Goal: Task Accomplishment & Management: Manage account settings

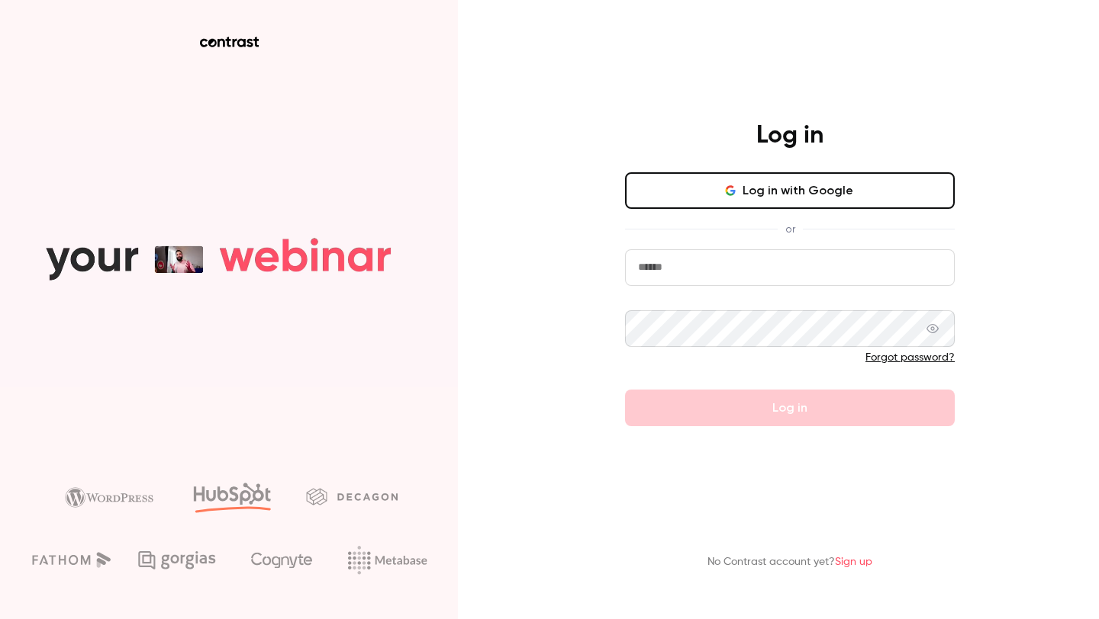
type input "**********"
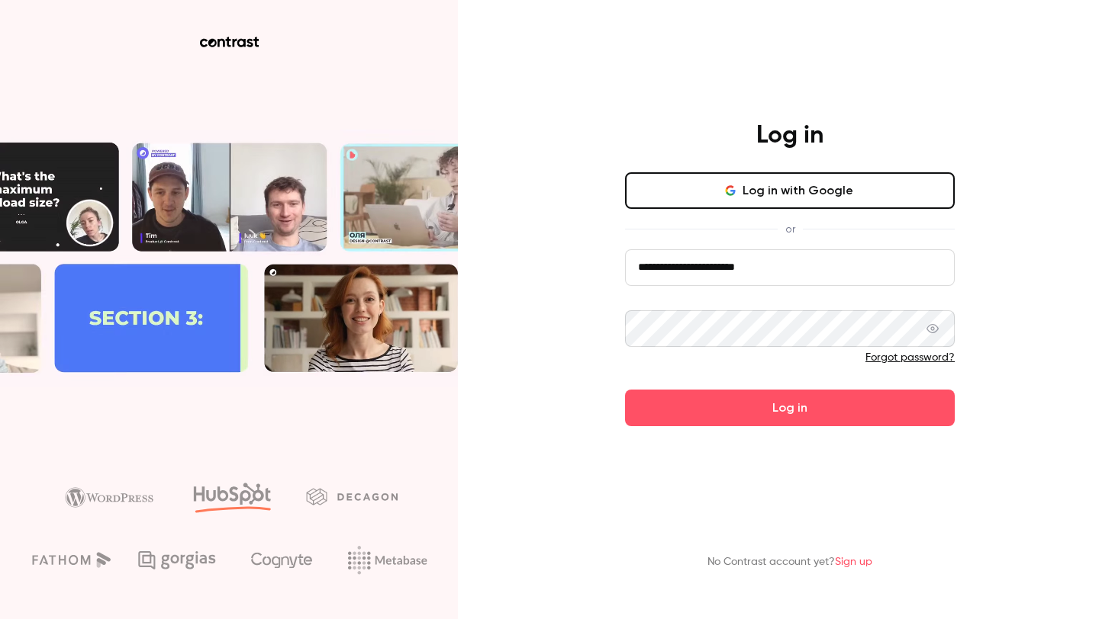
click at [759, 200] on button "Log in with Google" at bounding box center [790, 190] width 330 height 37
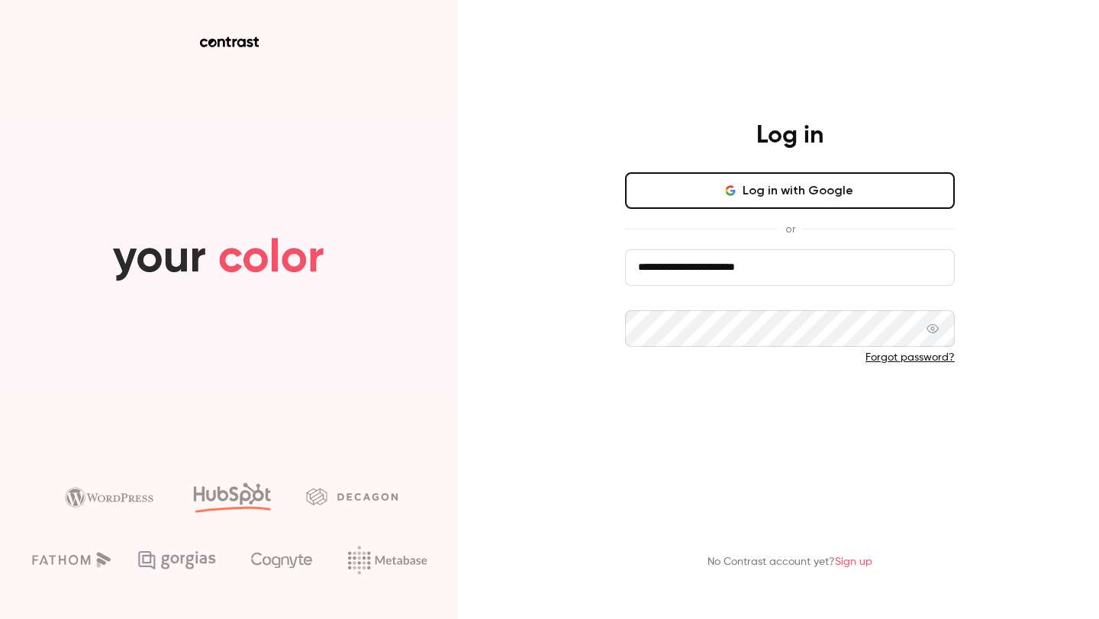
click at [770, 415] on button "Log in" at bounding box center [790, 408] width 330 height 37
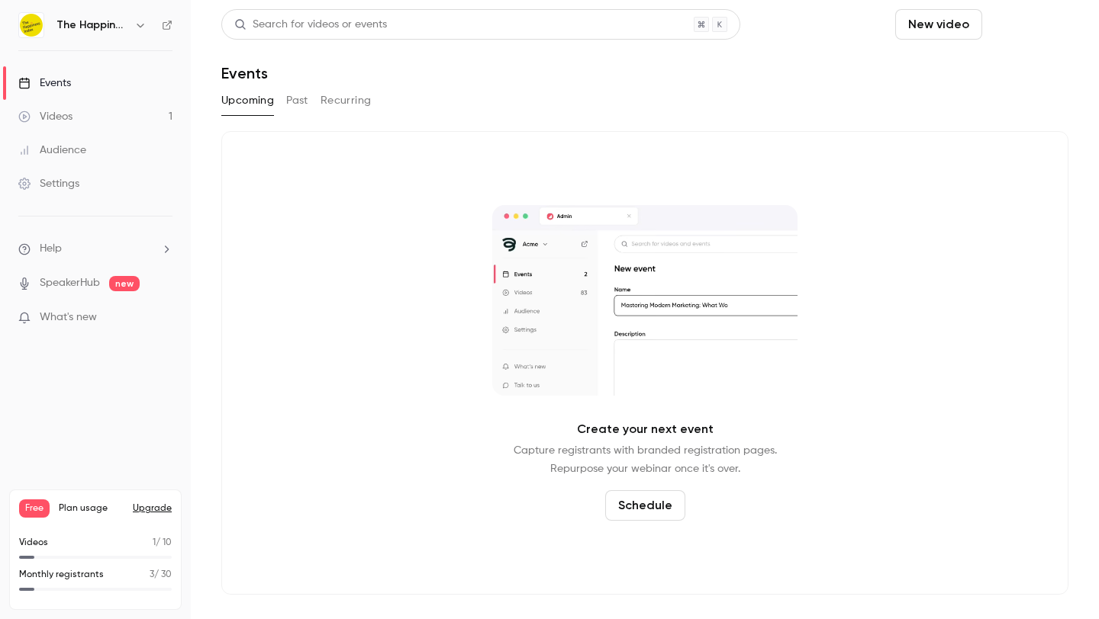
click at [1000, 27] on button "Schedule" at bounding box center [1028, 24] width 80 height 31
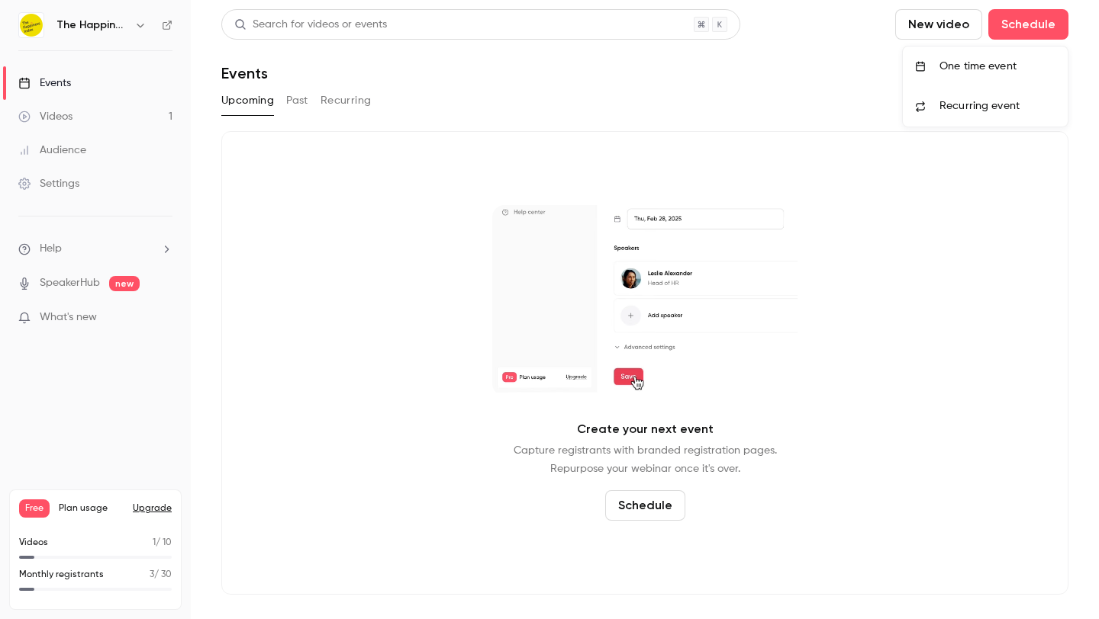
click at [991, 69] on div "One time event" at bounding box center [997, 66] width 116 height 15
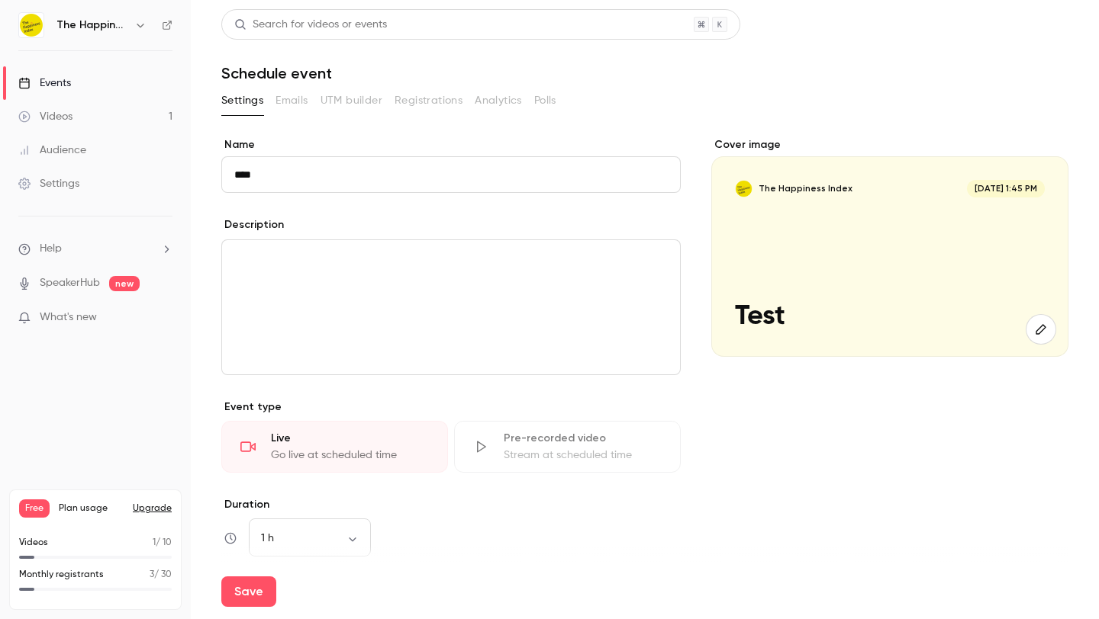
type input "****"
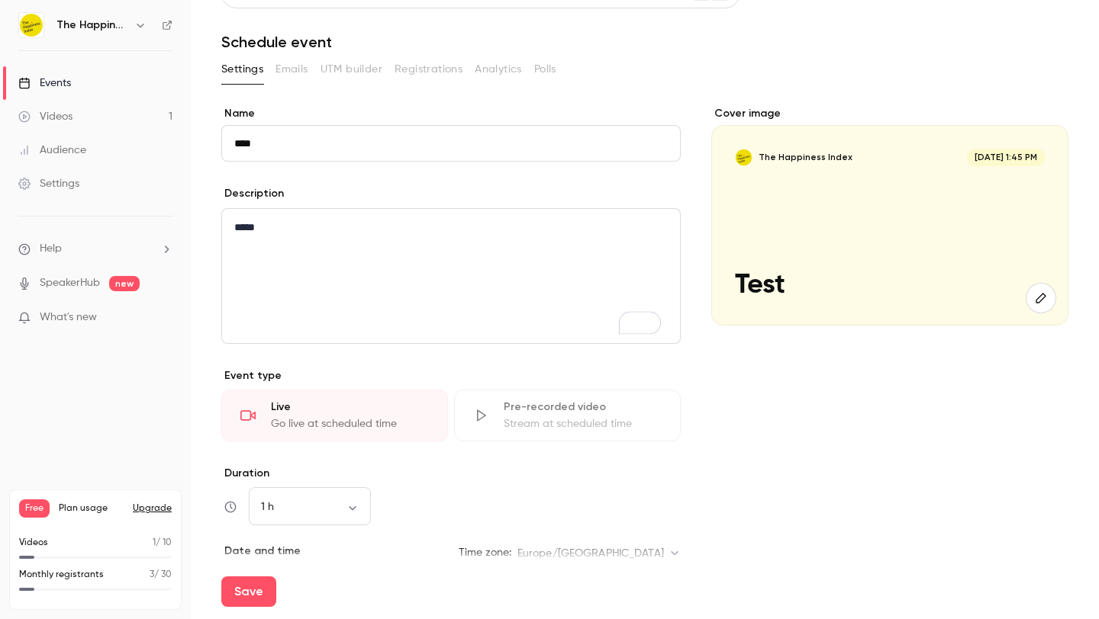
scroll to position [41, 0]
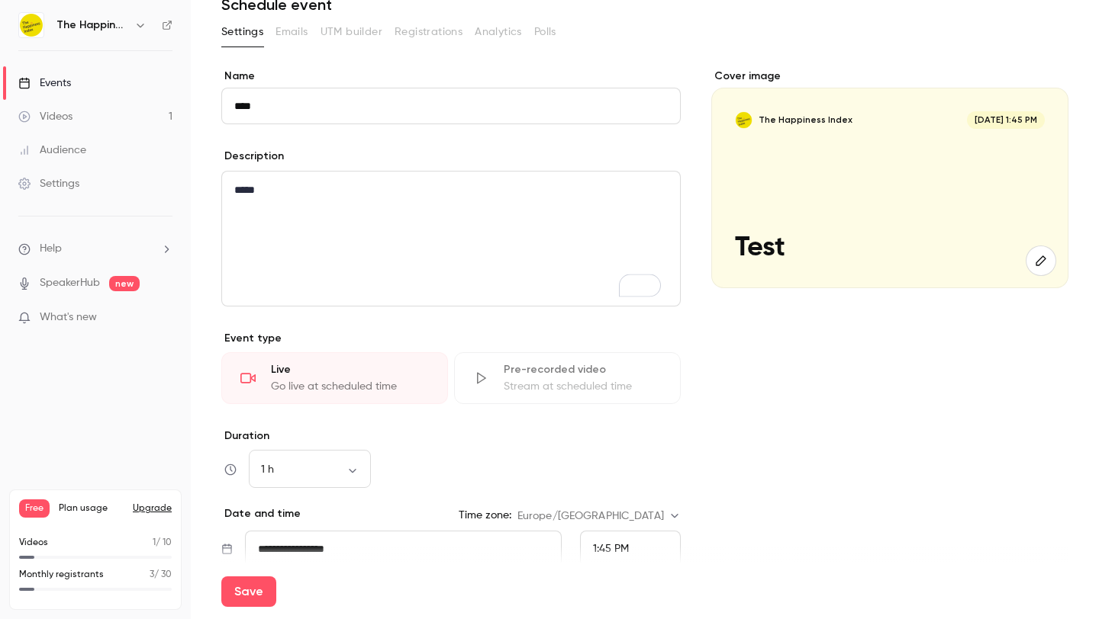
click at [408, 390] on div "Go live at scheduled time" at bounding box center [350, 386] width 158 height 15
click at [331, 383] on div "Go live at scheduled time" at bounding box center [350, 386] width 158 height 15
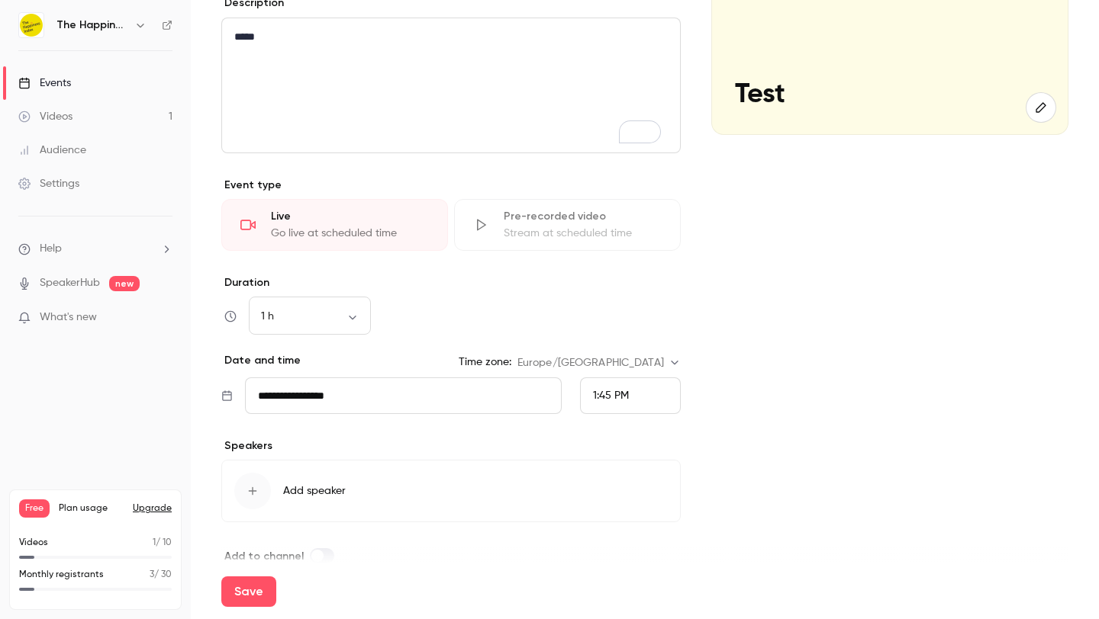
scroll to position [259, 0]
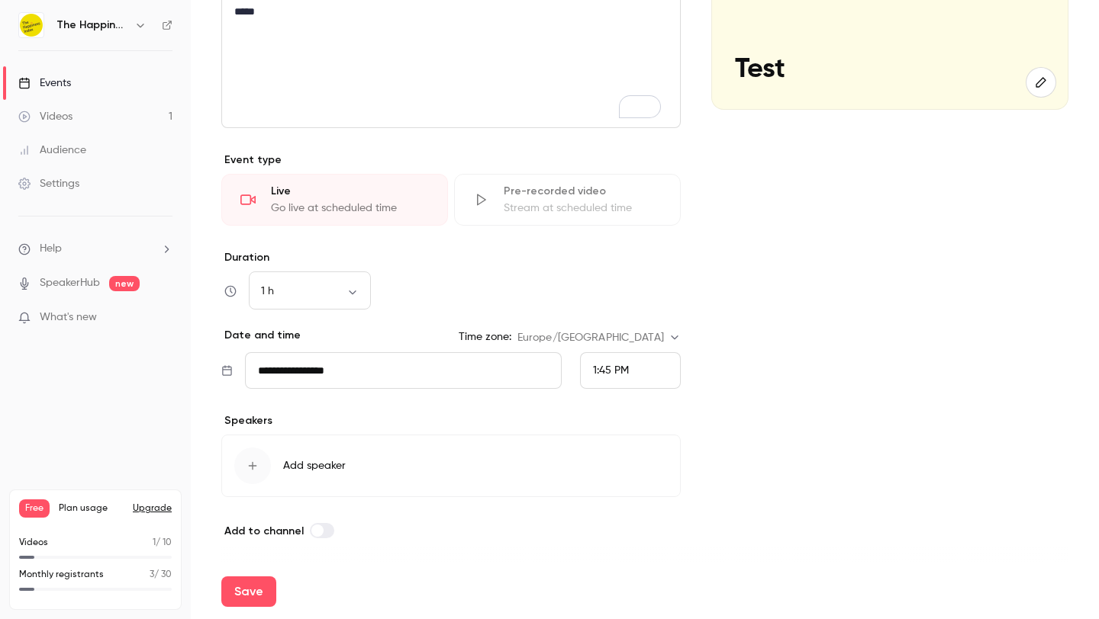
click at [259, 453] on div "button" at bounding box center [252, 466] width 37 height 37
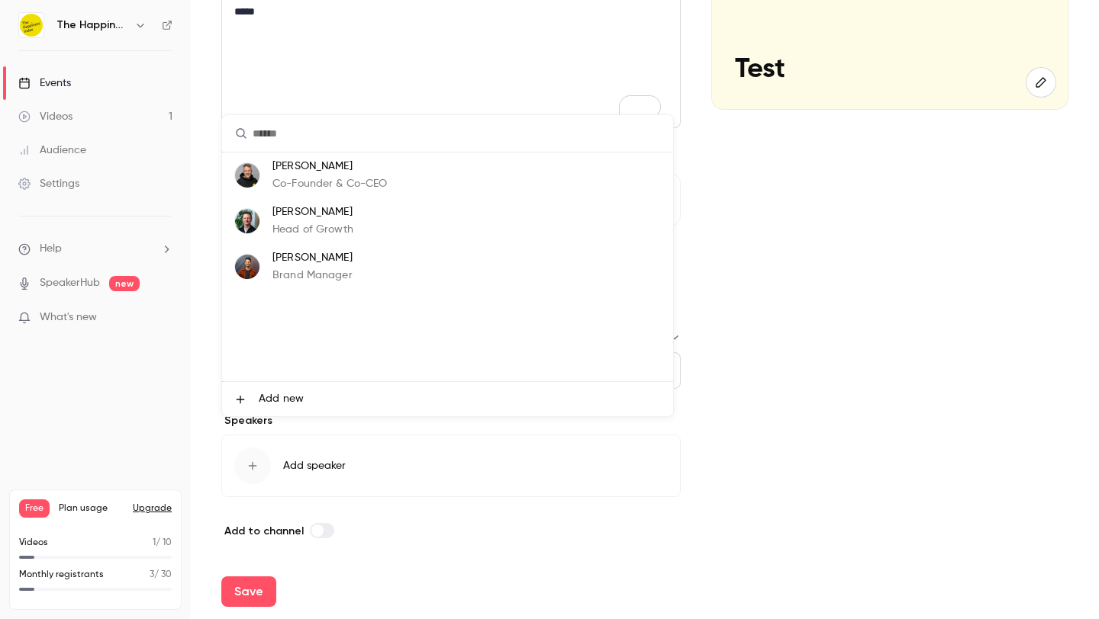
click at [335, 270] on p "Brand Manager" at bounding box center [312, 276] width 80 height 16
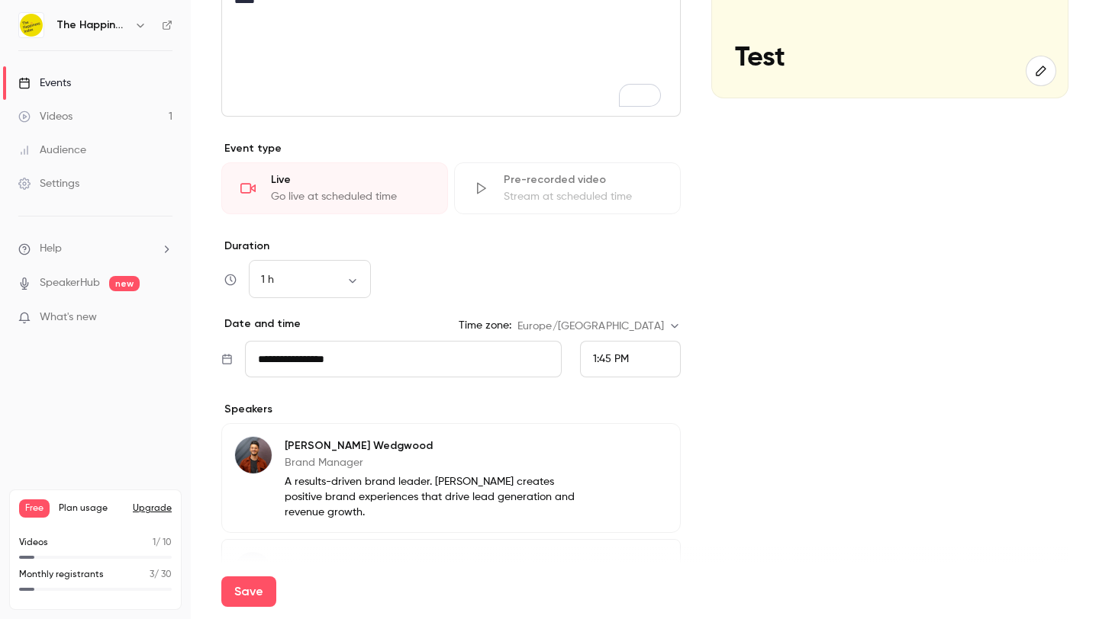
scroll to position [294, 0]
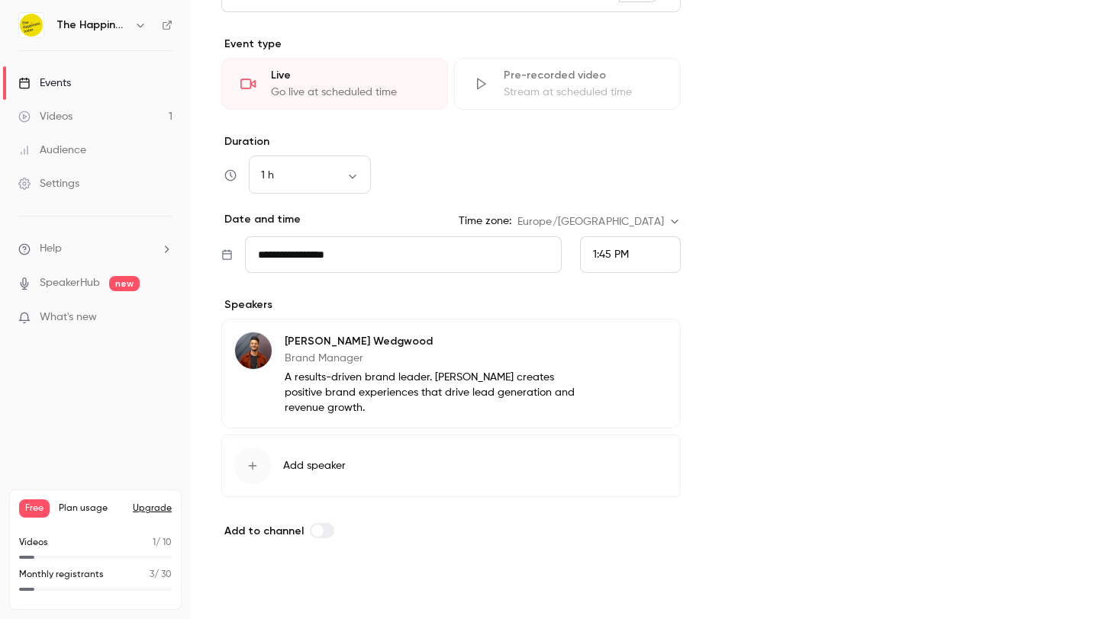
click at [270, 586] on button "Save" at bounding box center [248, 592] width 55 height 31
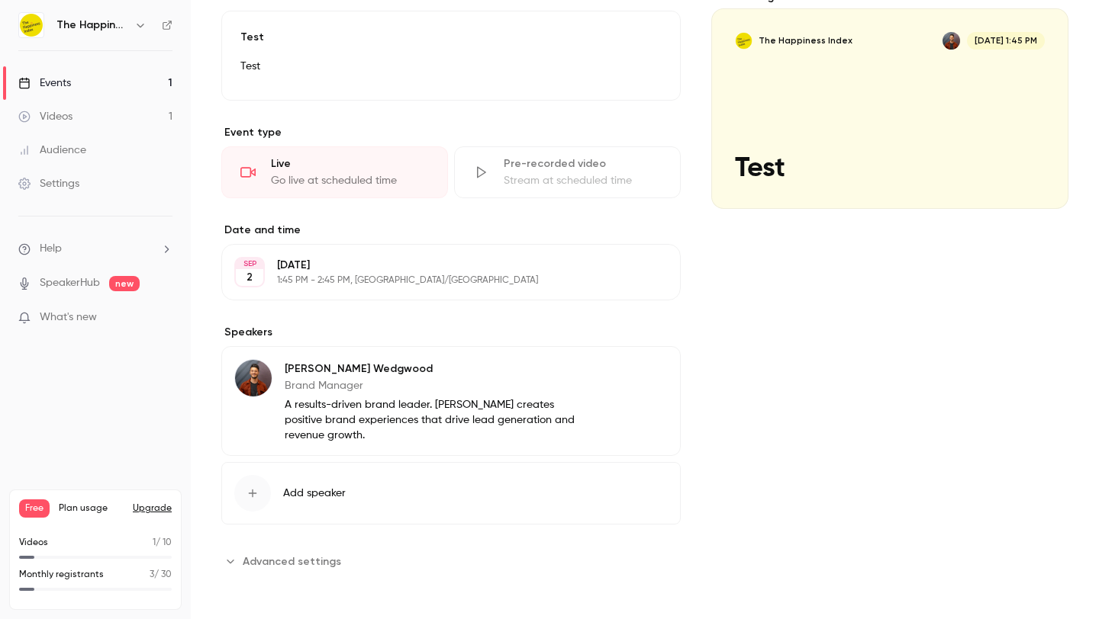
click at [841, 161] on div "Cover image" at bounding box center [889, 99] width 357 height 220
click at [0, 0] on input "The Happiness Index [DATE] 1:45 PM Test" at bounding box center [0, 0] width 0 height 0
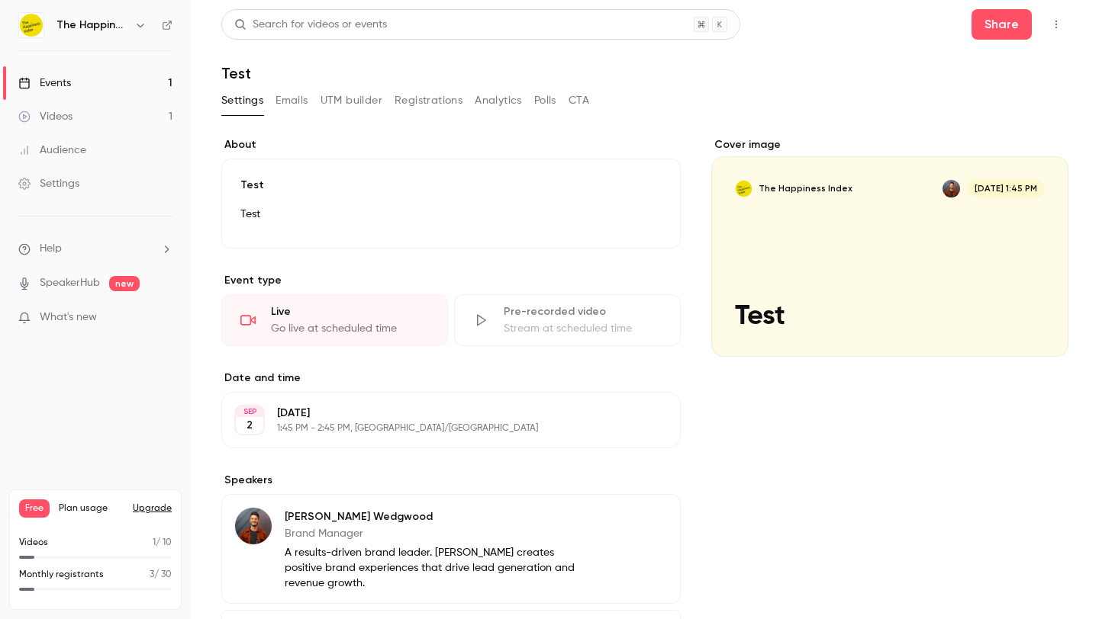
click at [413, 101] on button "Registrations" at bounding box center [428, 100] width 68 height 24
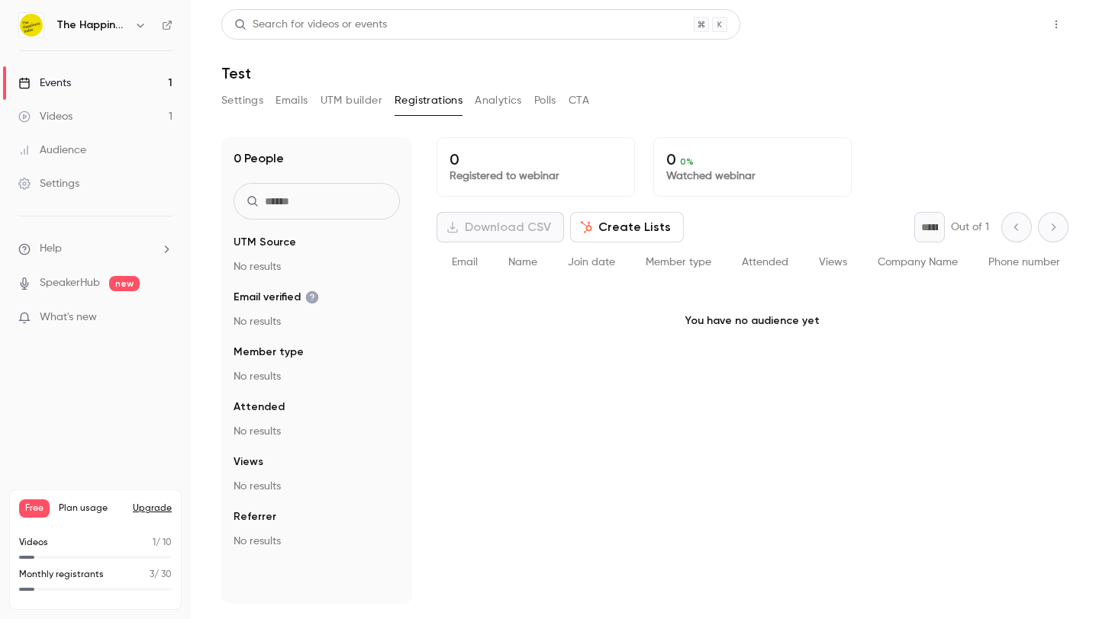
click at [980, 21] on button "Share" at bounding box center [1001, 24] width 60 height 31
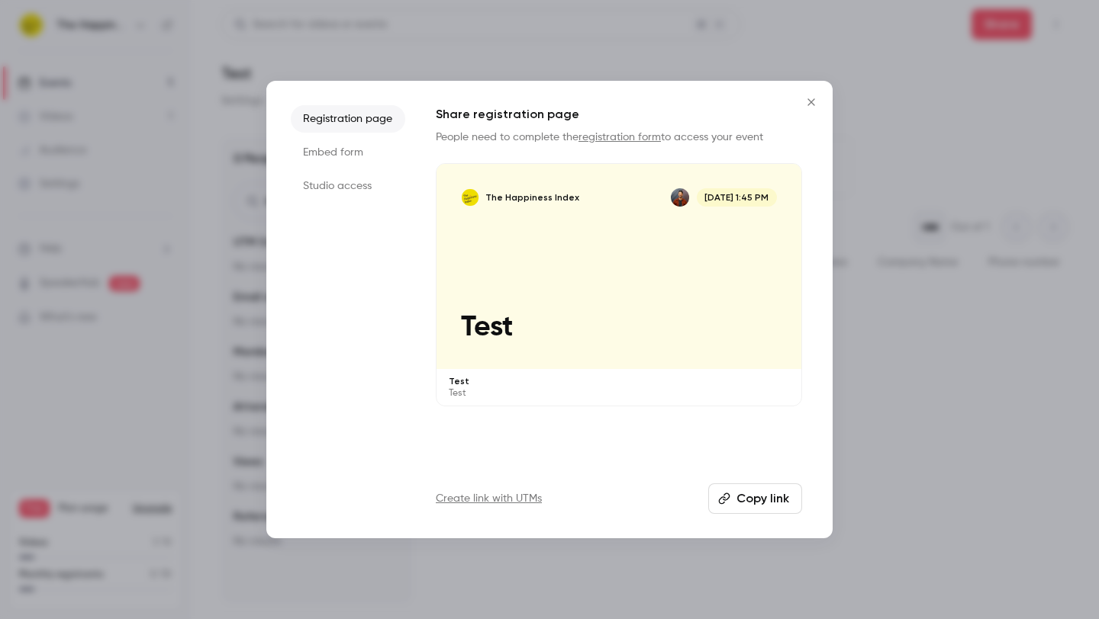
click at [752, 505] on button "Copy link" at bounding box center [755, 499] width 94 height 31
click at [340, 151] on li "Embed form" at bounding box center [348, 152] width 114 height 27
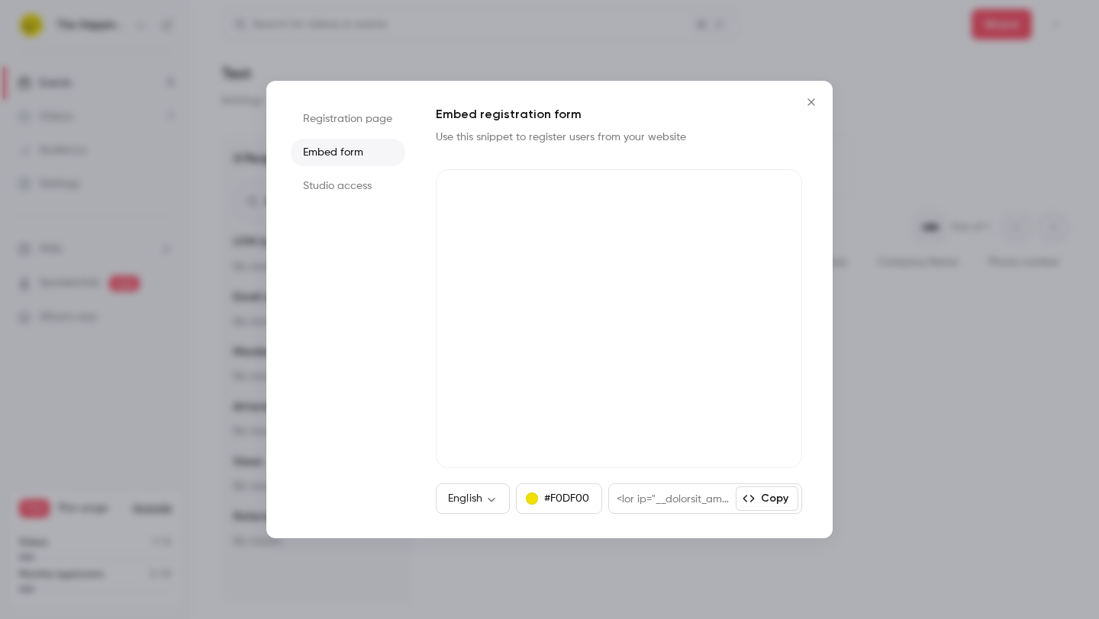
click at [350, 191] on li "Studio access" at bounding box center [348, 185] width 114 height 27
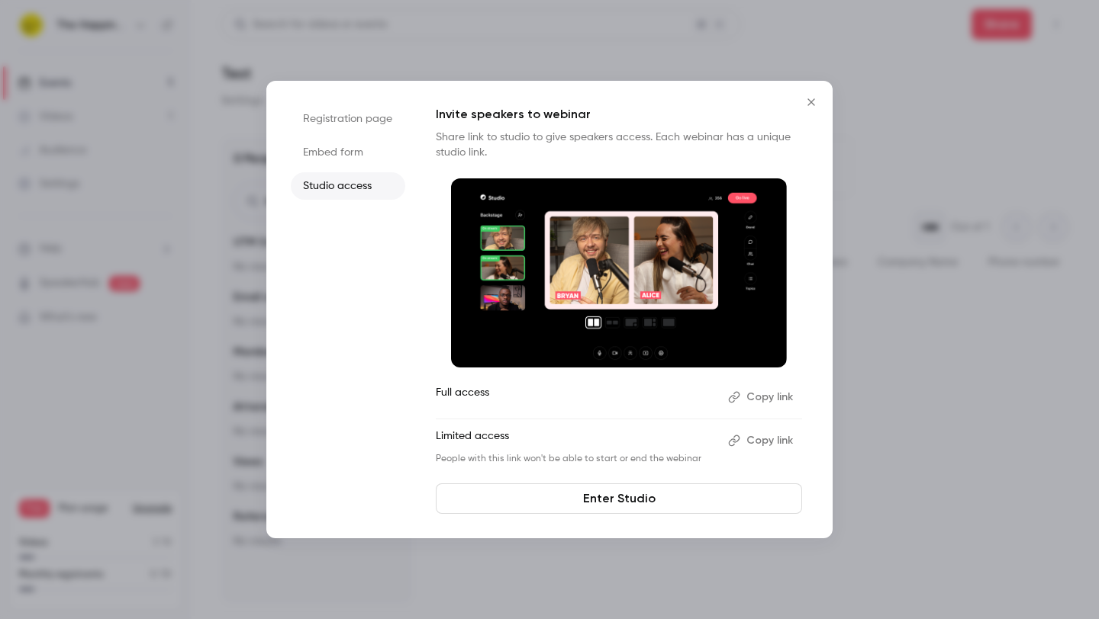
click at [809, 98] on icon "Close" at bounding box center [811, 102] width 18 height 12
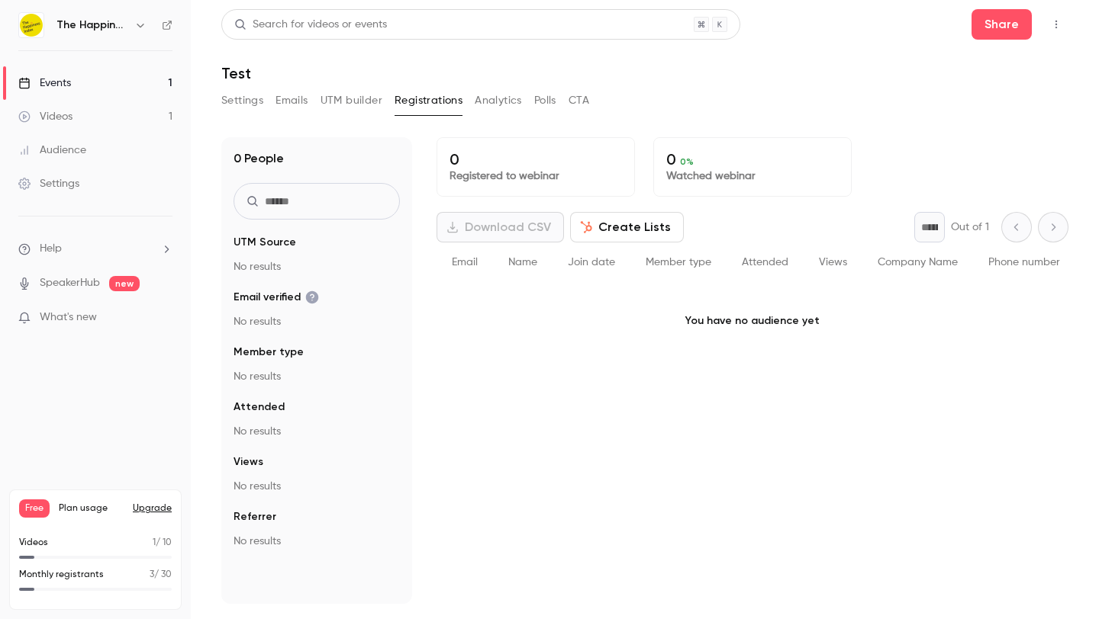
click at [256, 106] on button "Settings" at bounding box center [242, 100] width 42 height 24
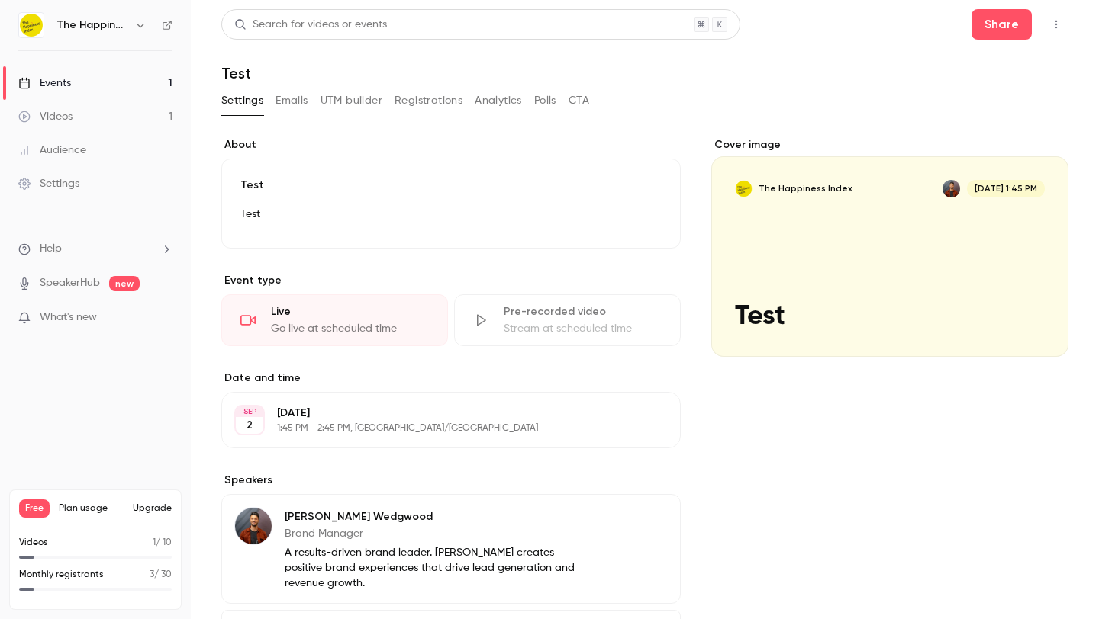
click at [399, 99] on button "Registrations" at bounding box center [428, 100] width 68 height 24
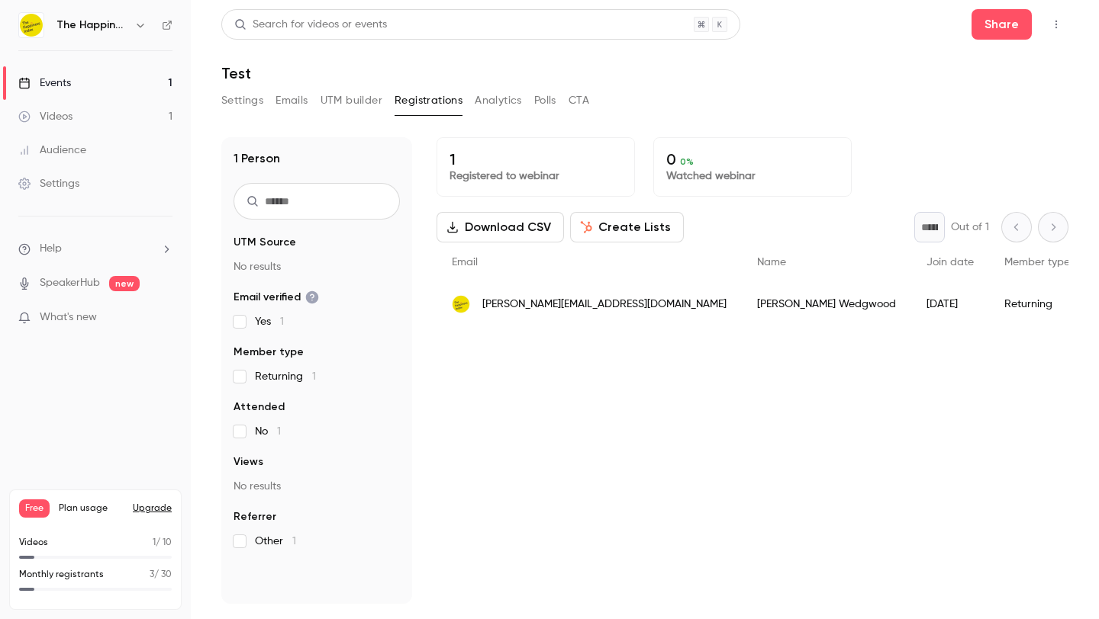
click at [86, 183] on link "Settings" at bounding box center [95, 184] width 191 height 34
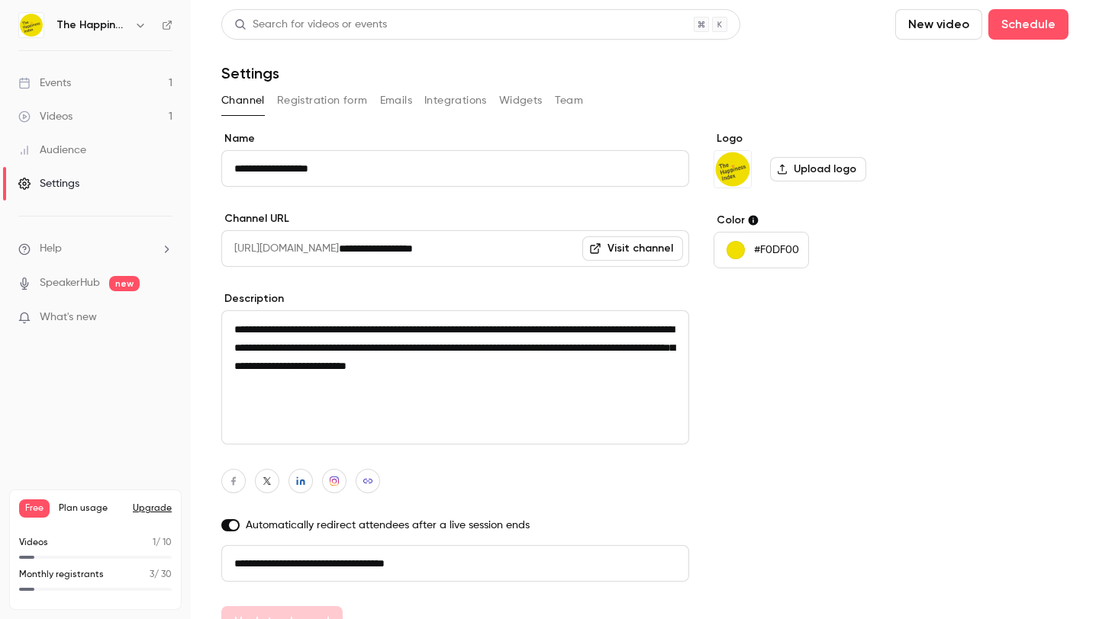
click at [314, 94] on button "Registration form" at bounding box center [322, 100] width 91 height 24
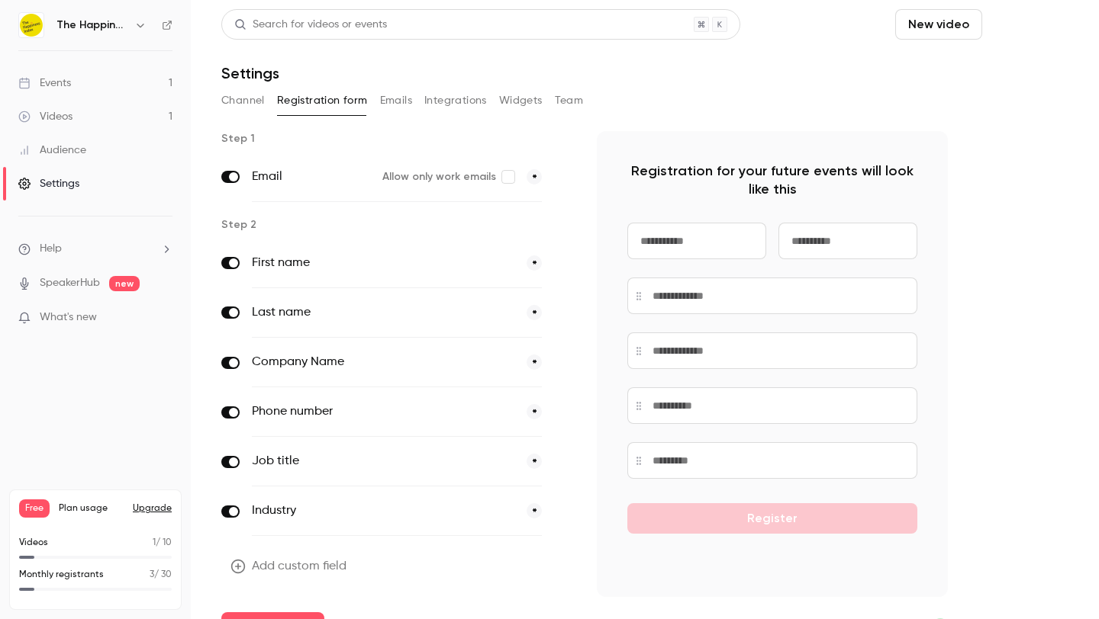
click at [1005, 31] on button "Schedule" at bounding box center [1028, 24] width 80 height 31
click at [1018, 217] on div at bounding box center [549, 309] width 1099 height 619
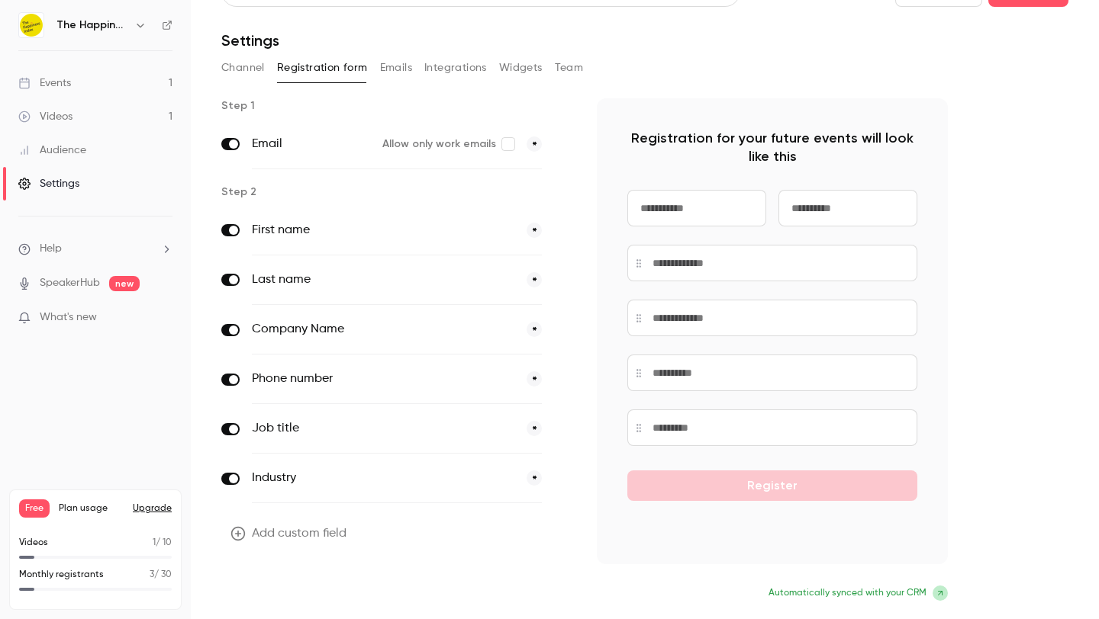
click at [263, 594] on button "Update form" at bounding box center [272, 595] width 103 height 31
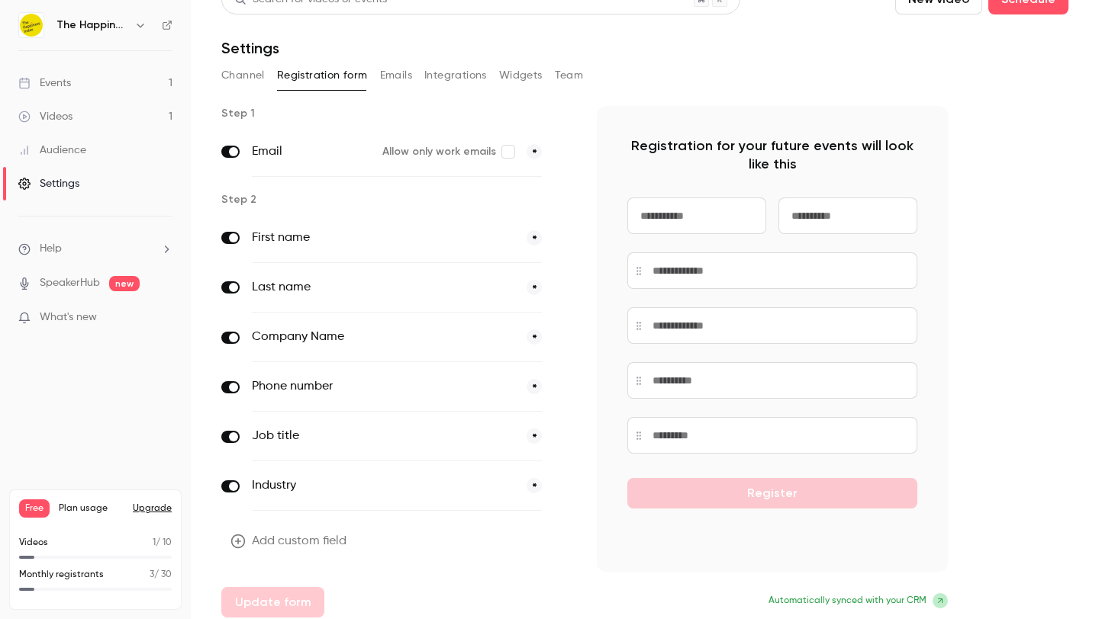
scroll to position [0, 0]
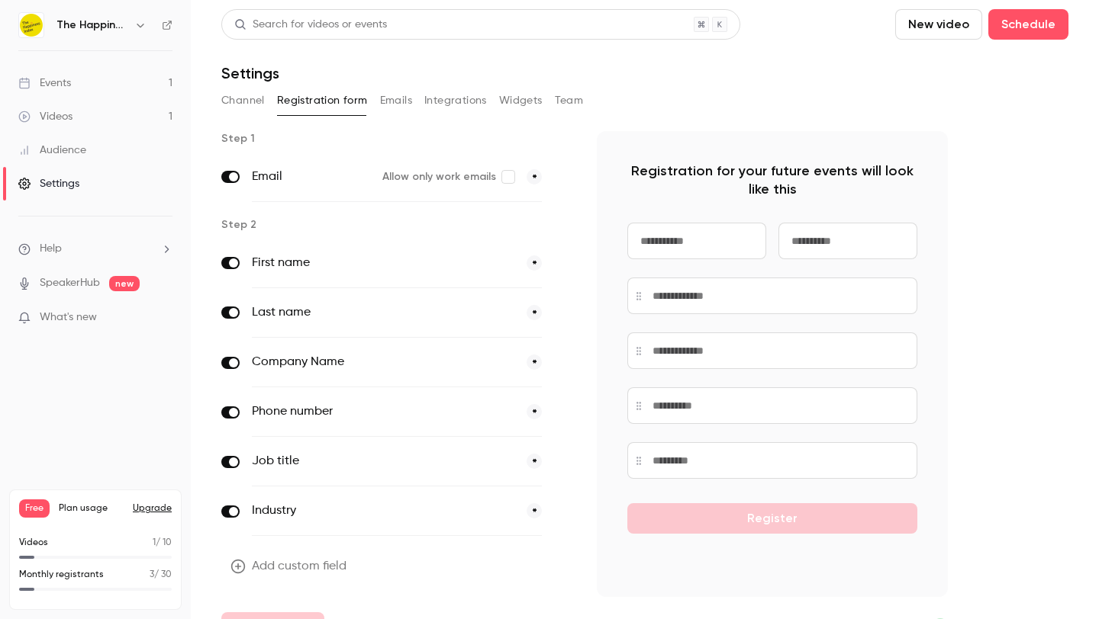
click at [66, 284] on link "SpeakerHub" at bounding box center [70, 283] width 60 height 16
click at [53, 88] on div "Events" at bounding box center [44, 83] width 53 height 15
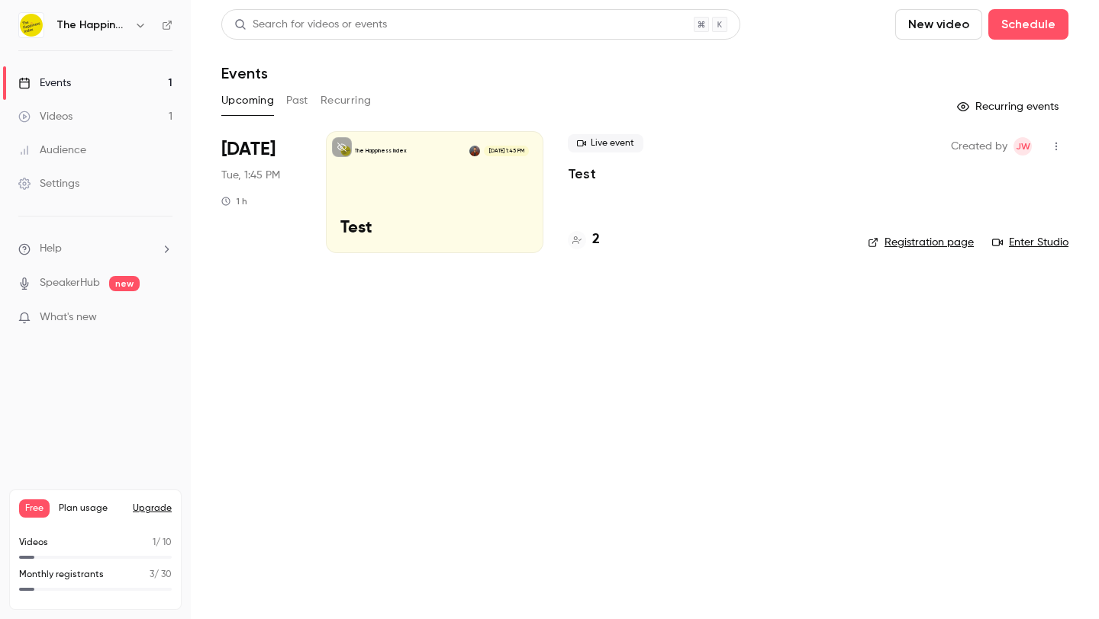
click at [490, 230] on p "Test" at bounding box center [434, 229] width 188 height 20
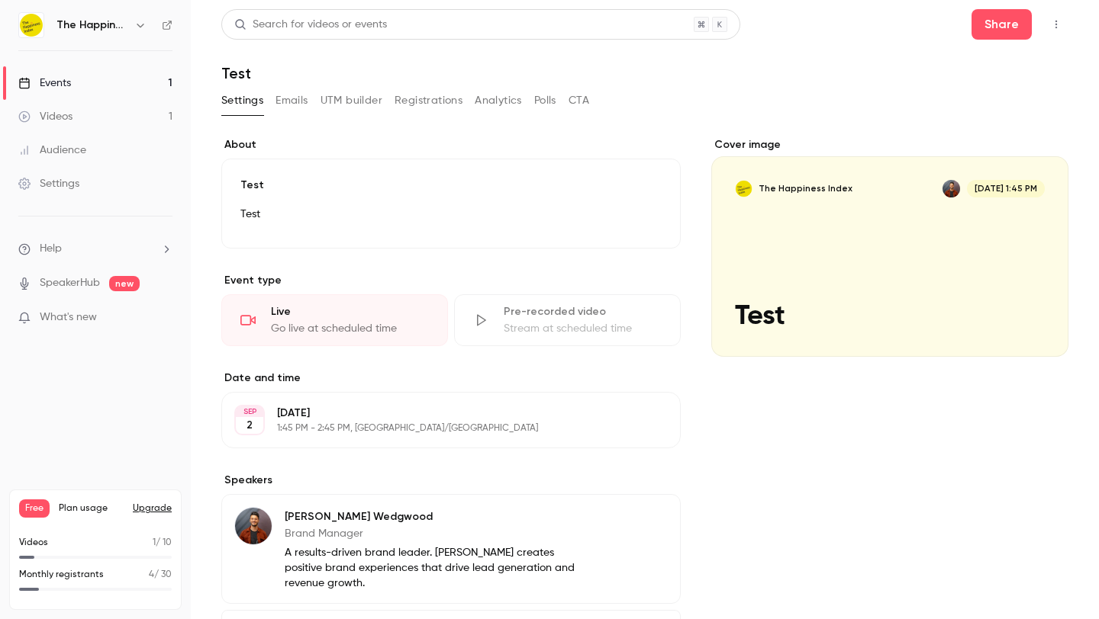
click at [336, 339] on div "Live Go live at scheduled time" at bounding box center [334, 320] width 227 height 52
click at [996, 32] on button "Share" at bounding box center [1001, 24] width 60 height 31
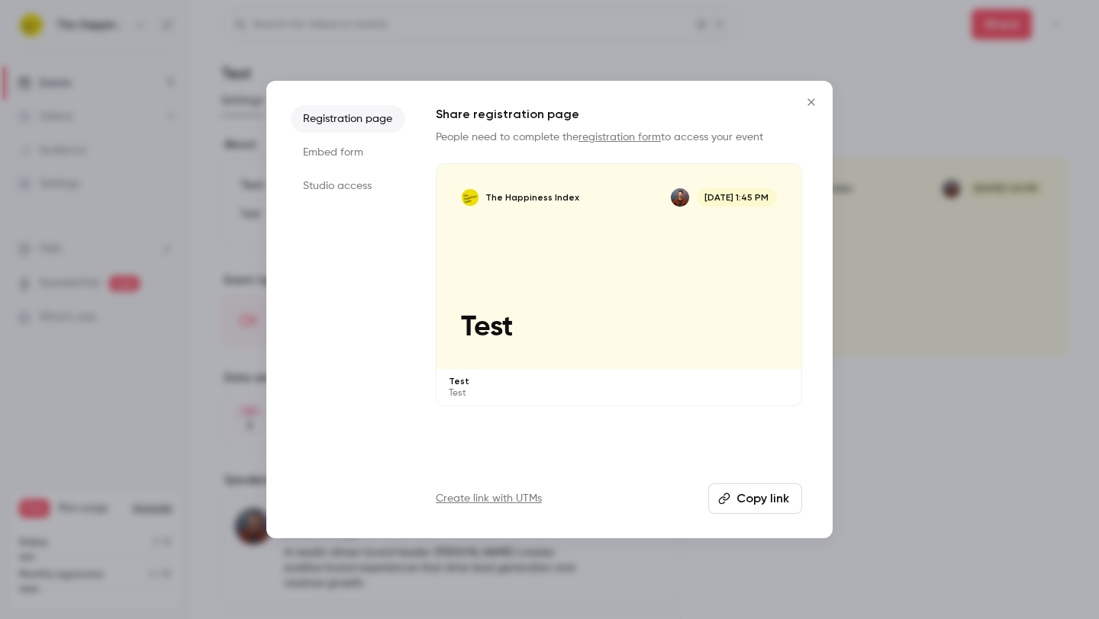
click at [810, 99] on icon "Close" at bounding box center [811, 102] width 18 height 12
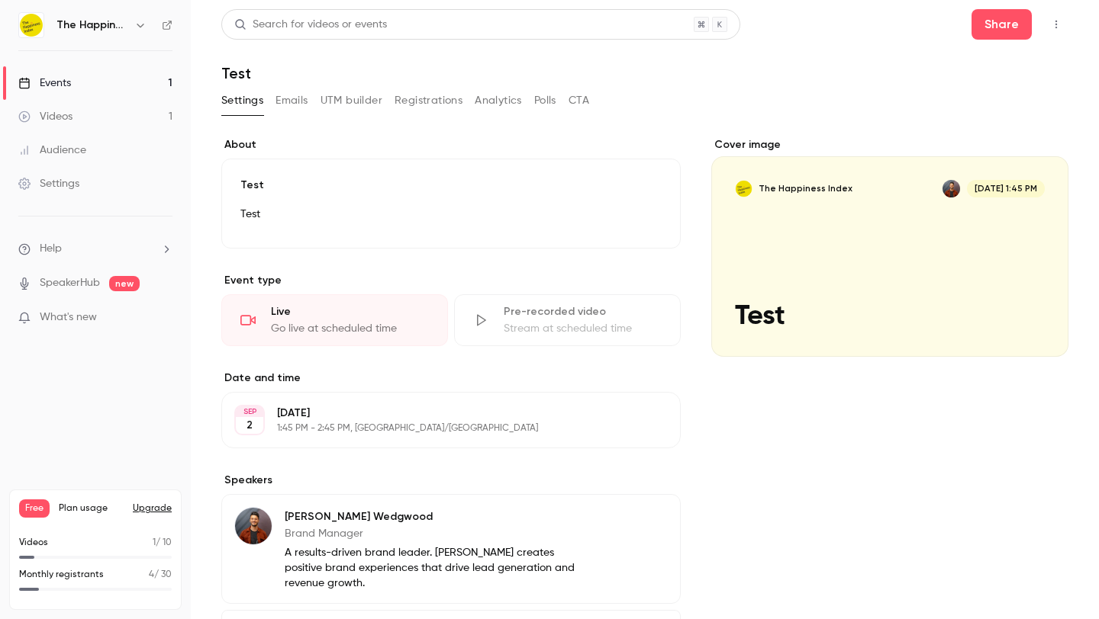
click at [1050, 25] on icon "button" at bounding box center [1056, 24] width 12 height 11
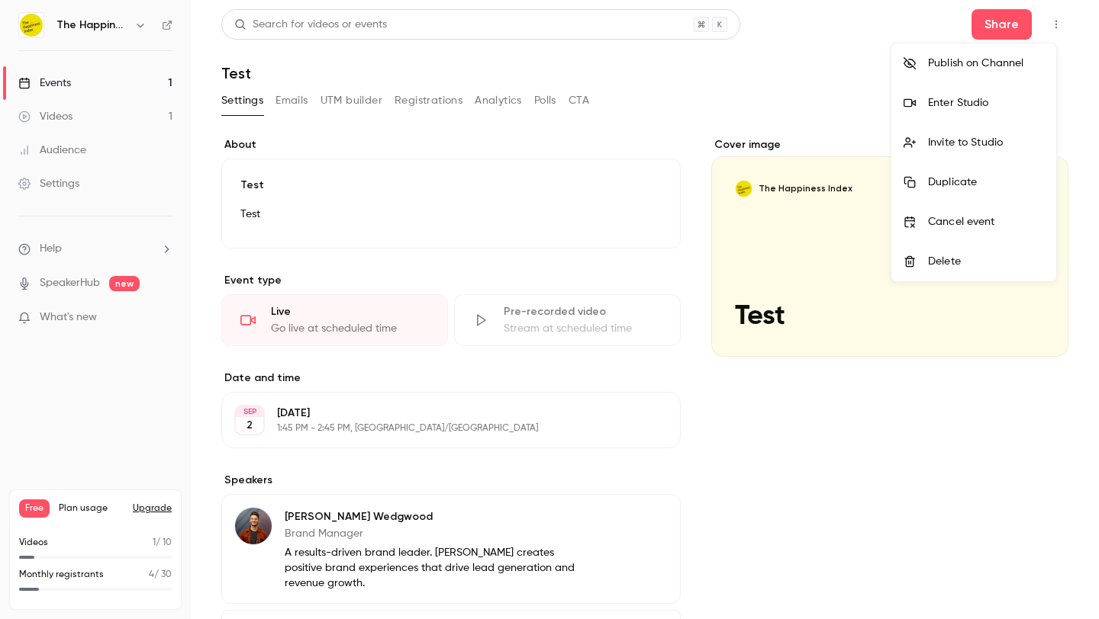
click at [991, 102] on div "Enter Studio" at bounding box center [986, 102] width 116 height 15
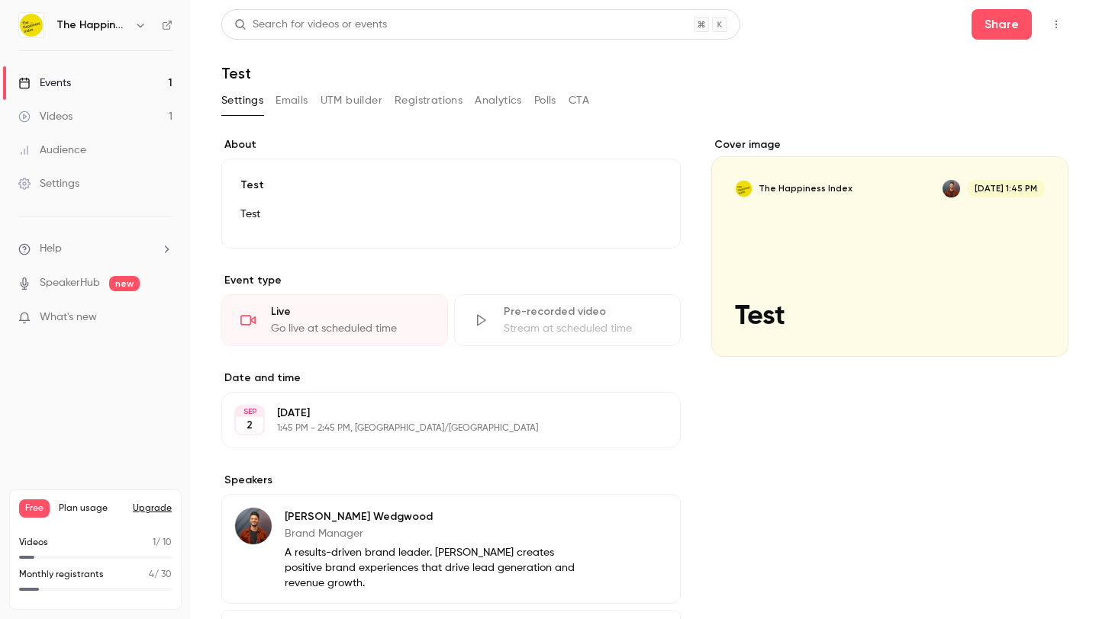
click at [82, 86] on link "Events 1" at bounding box center [95, 83] width 191 height 34
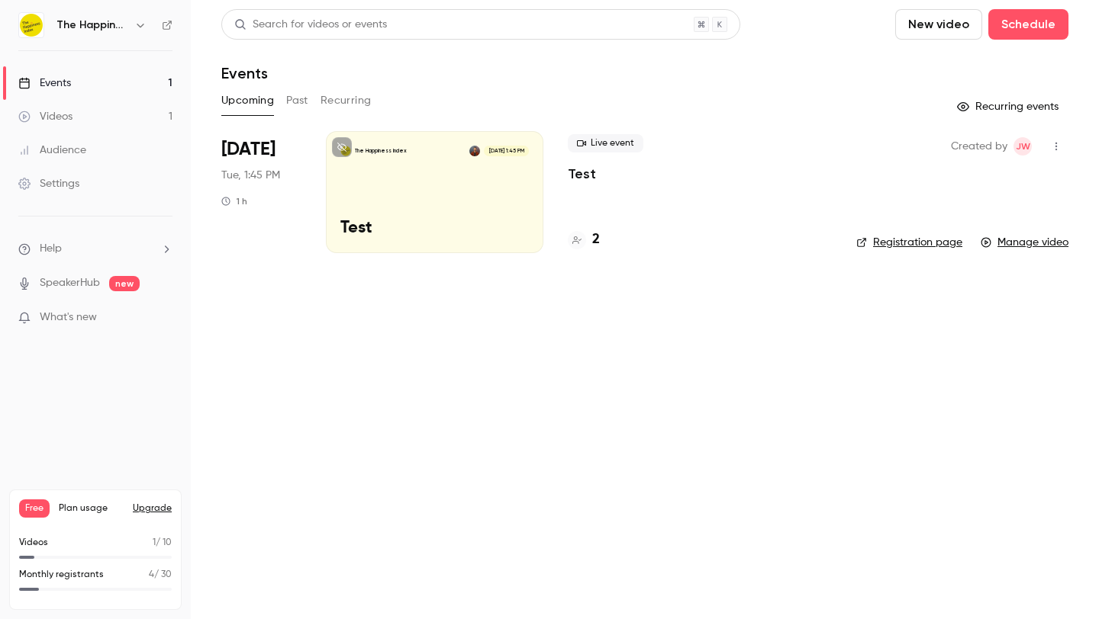
click at [581, 172] on p "Test" at bounding box center [582, 174] width 28 height 18
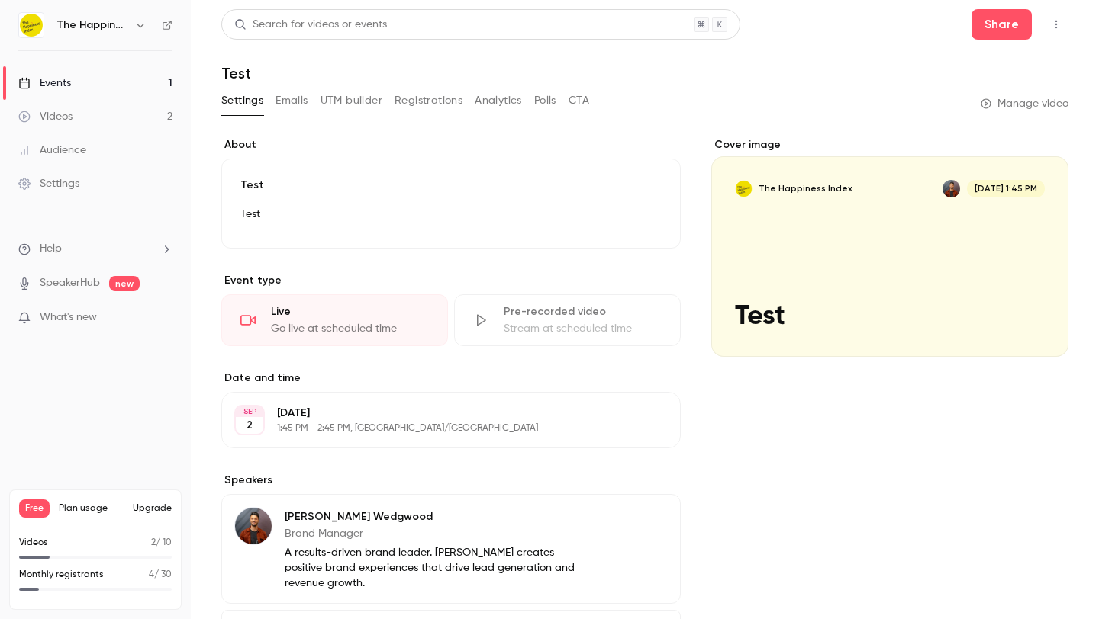
click at [90, 117] on link "Videos 2" at bounding box center [95, 117] width 191 height 34
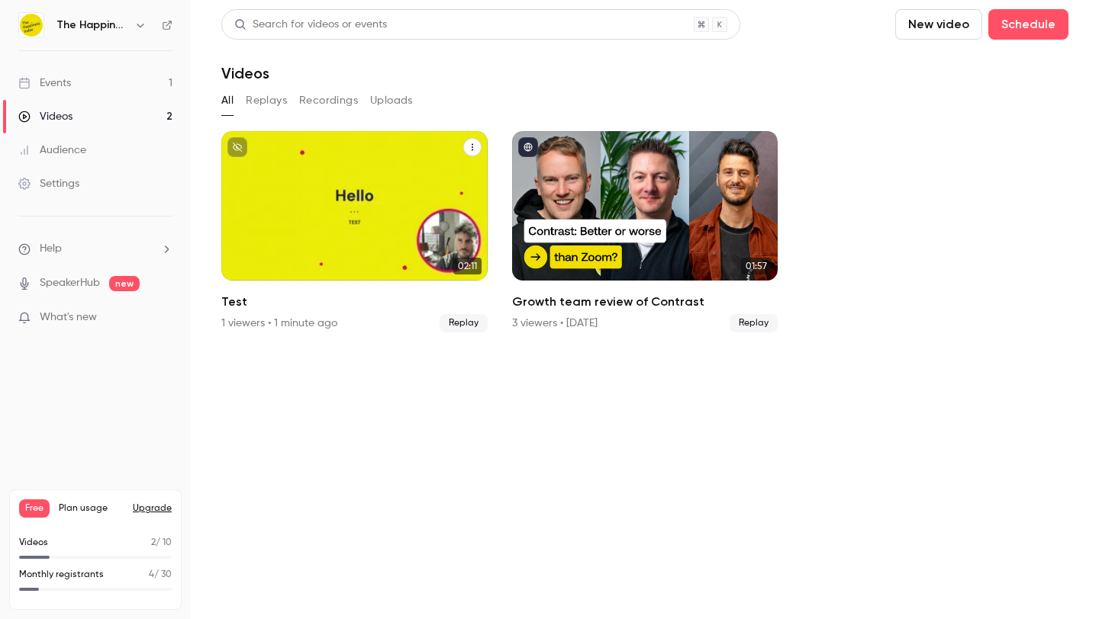
click at [352, 213] on div "The Happiness Index [DATE] Test" at bounding box center [354, 206] width 266 height 150
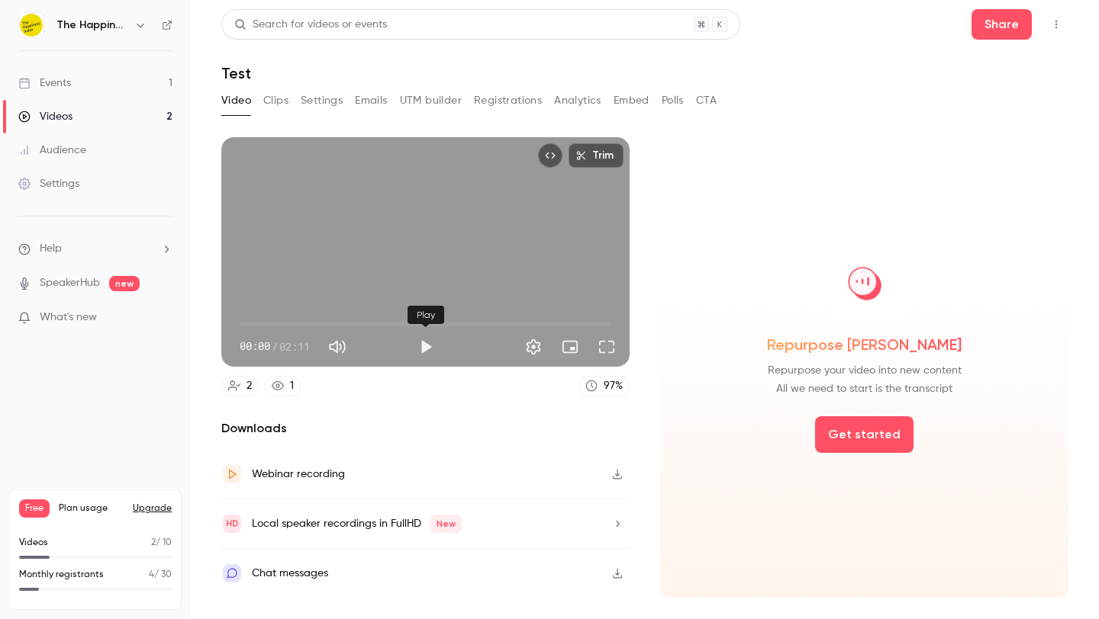
click at [426, 345] on button "Play" at bounding box center [425, 347] width 31 height 31
click at [434, 325] on span "00:08" at bounding box center [426, 324] width 372 height 24
click at [492, 323] on span "01:10" at bounding box center [426, 324] width 372 height 24
click at [505, 321] on span "01:34" at bounding box center [426, 324] width 372 height 24
click at [517, 318] on span "01:34" at bounding box center [426, 324] width 372 height 24
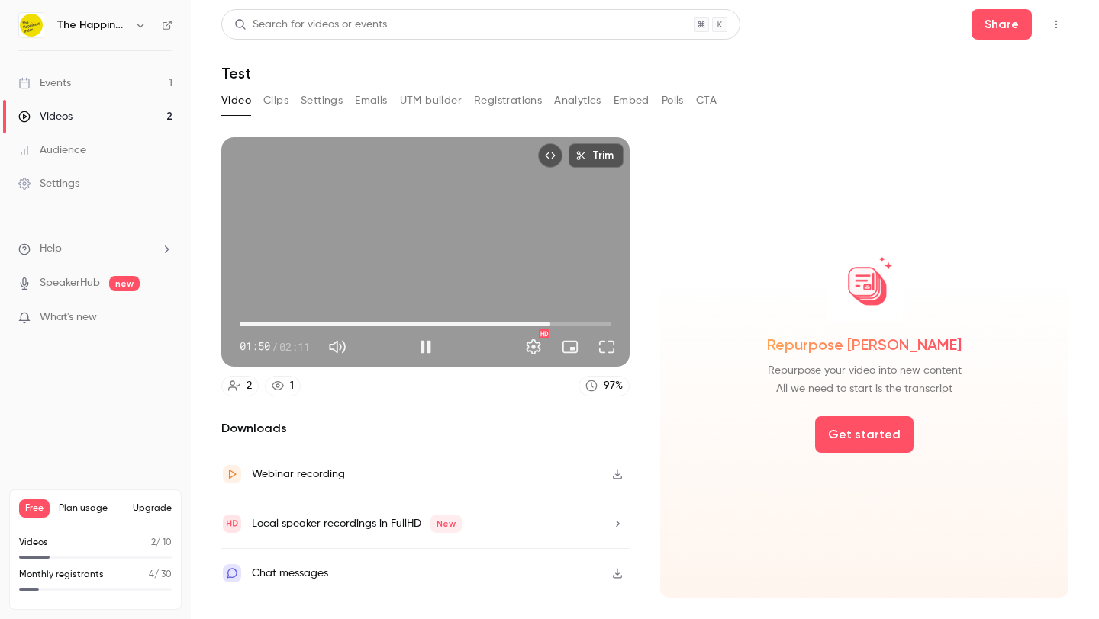
drag, startPoint x: 522, startPoint y: 324, endPoint x: 550, endPoint y: 324, distance: 28.2
click at [550, 324] on span "01:50" at bounding box center [550, 324] width 5 height 5
click at [612, 355] on button "Full screen" at bounding box center [606, 347] width 31 height 31
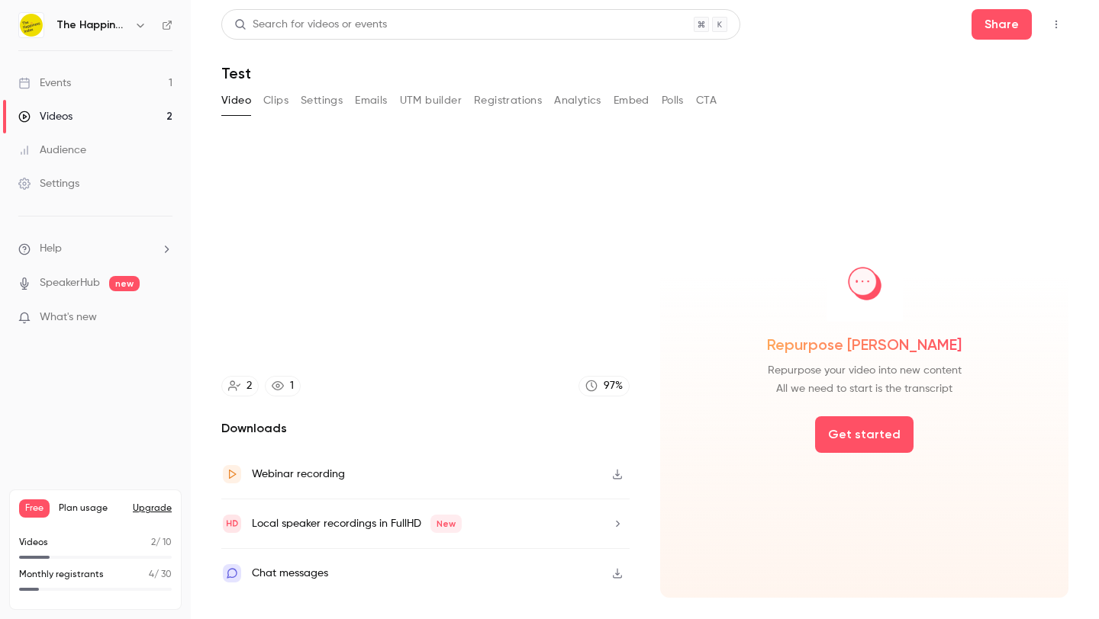
type input "*****"
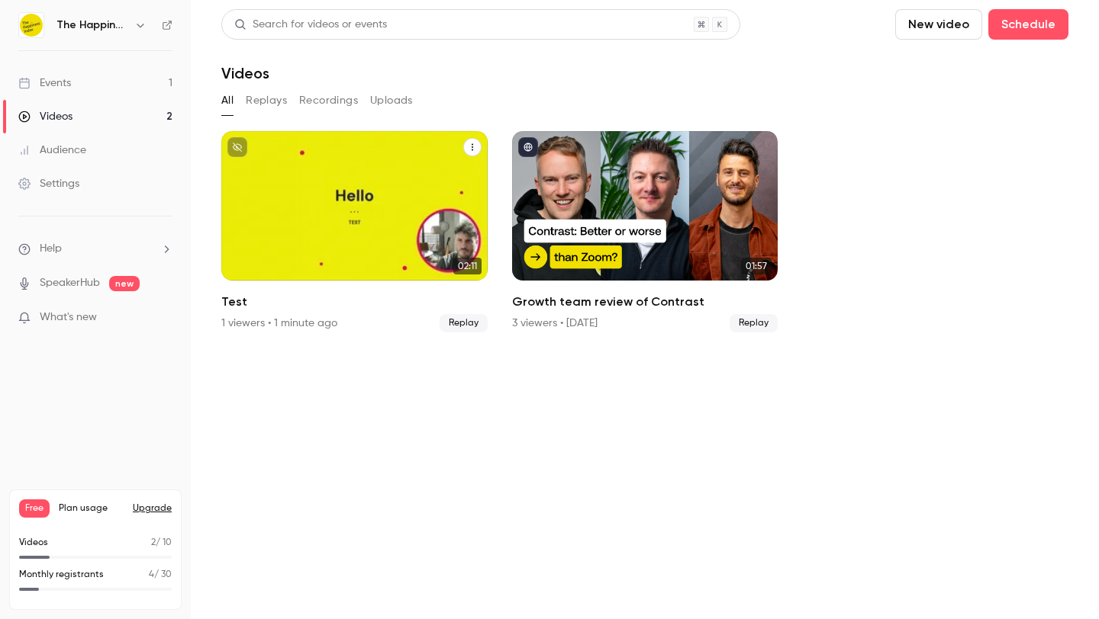
click at [470, 144] on icon "Test" at bounding box center [472, 147] width 9 height 9
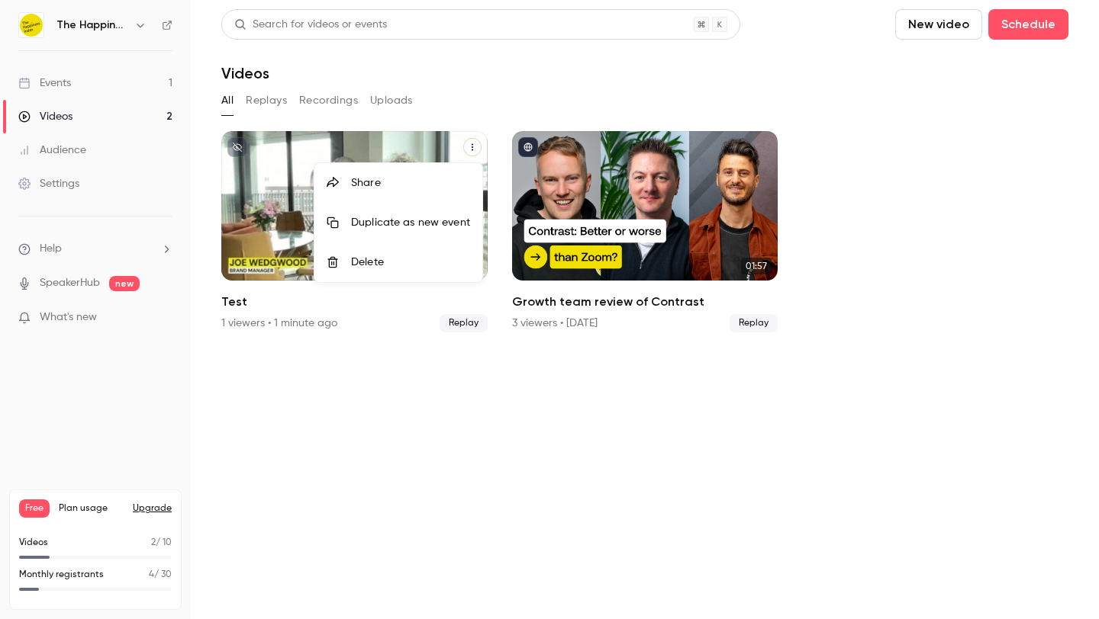
click at [429, 253] on li "Delete" at bounding box center [398, 263] width 168 height 40
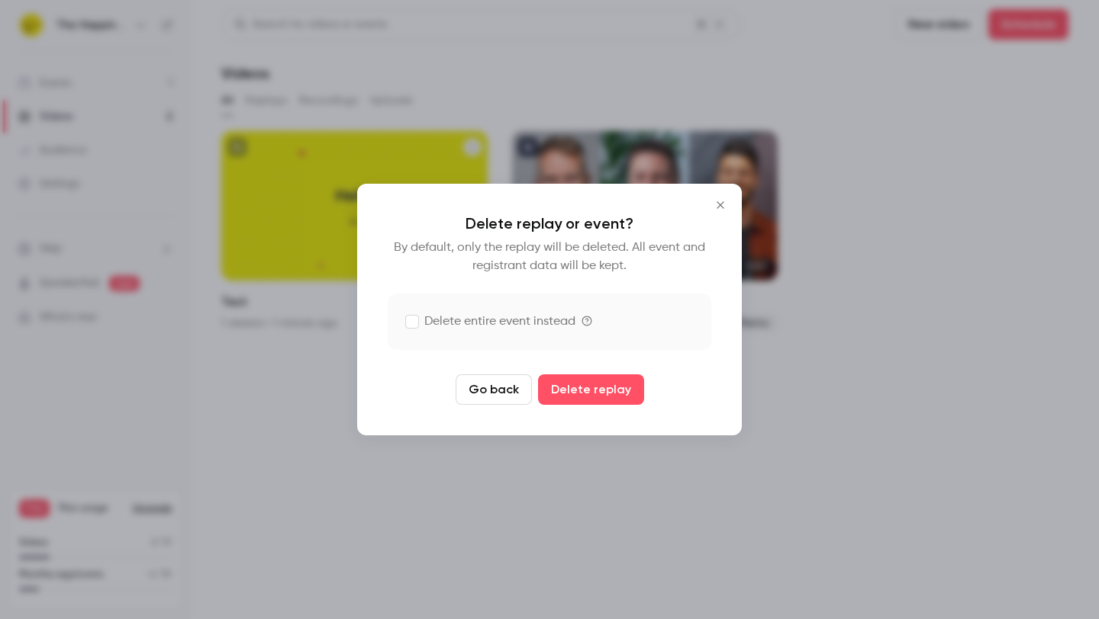
click at [503, 314] on label "Delete entire event instead" at bounding box center [490, 322] width 169 height 18
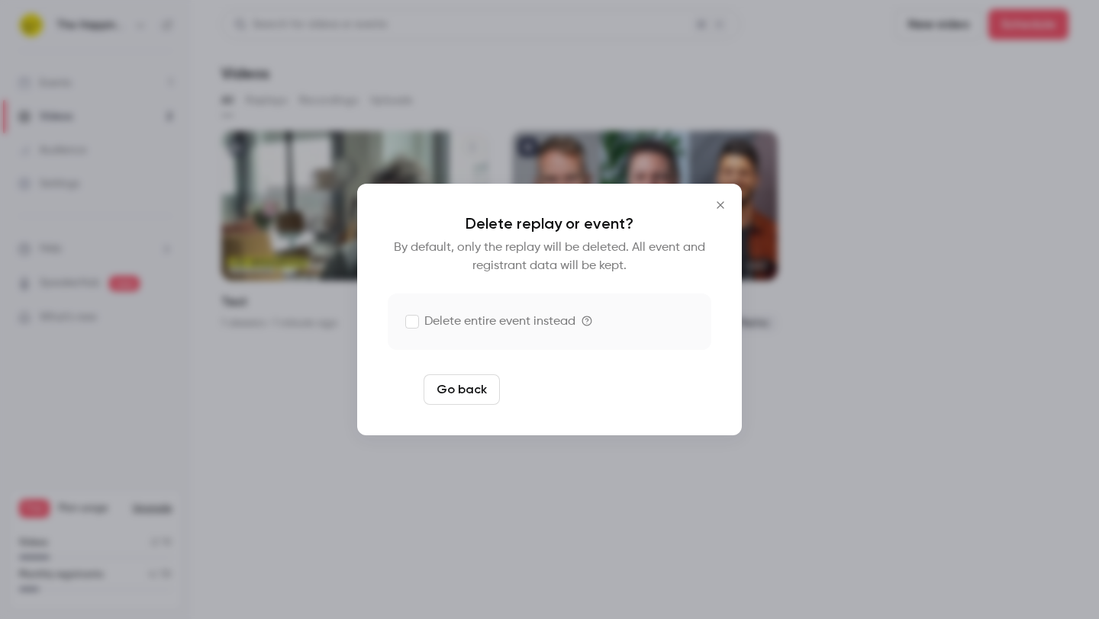
click at [616, 398] on button "Delete replay and event" at bounding box center [590, 390] width 169 height 31
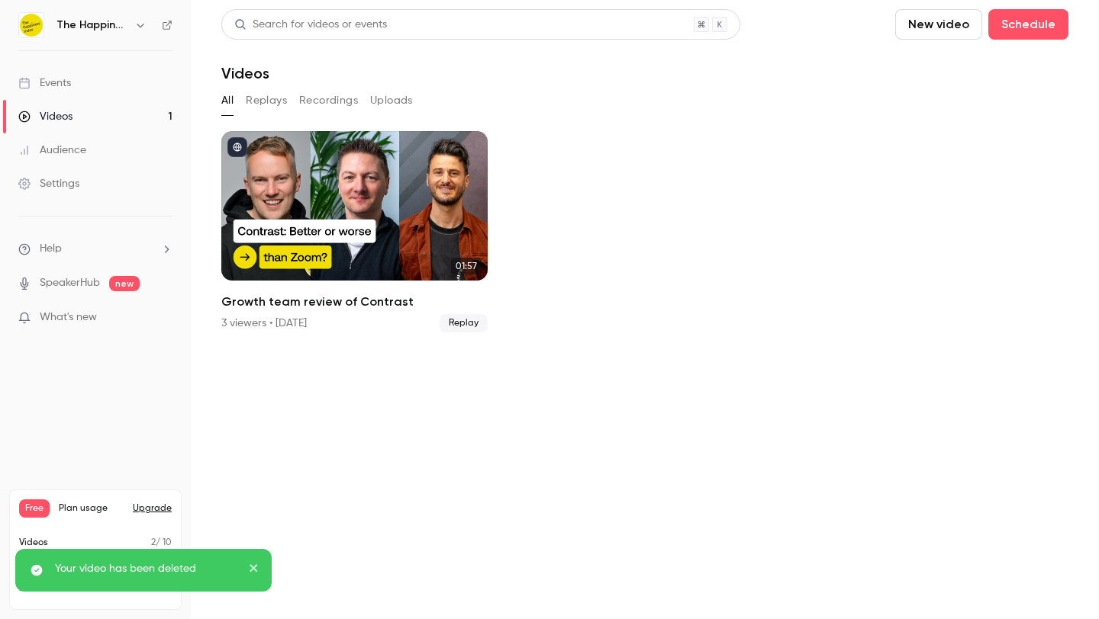
click at [73, 182] on div "Settings" at bounding box center [48, 183] width 61 height 15
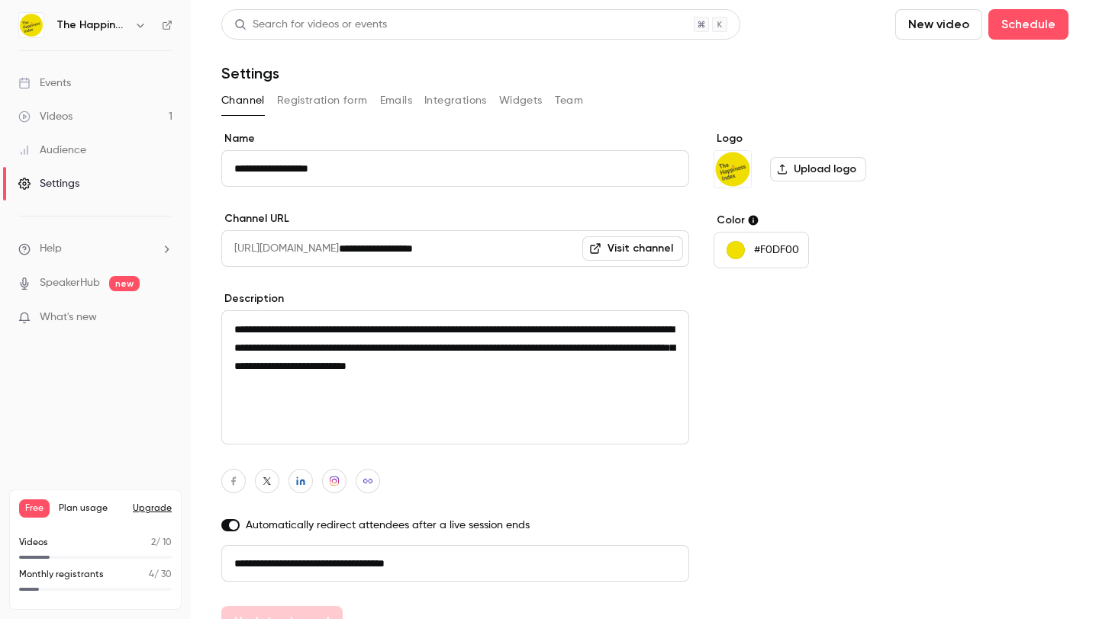
click at [336, 101] on button "Registration form" at bounding box center [322, 100] width 91 height 24
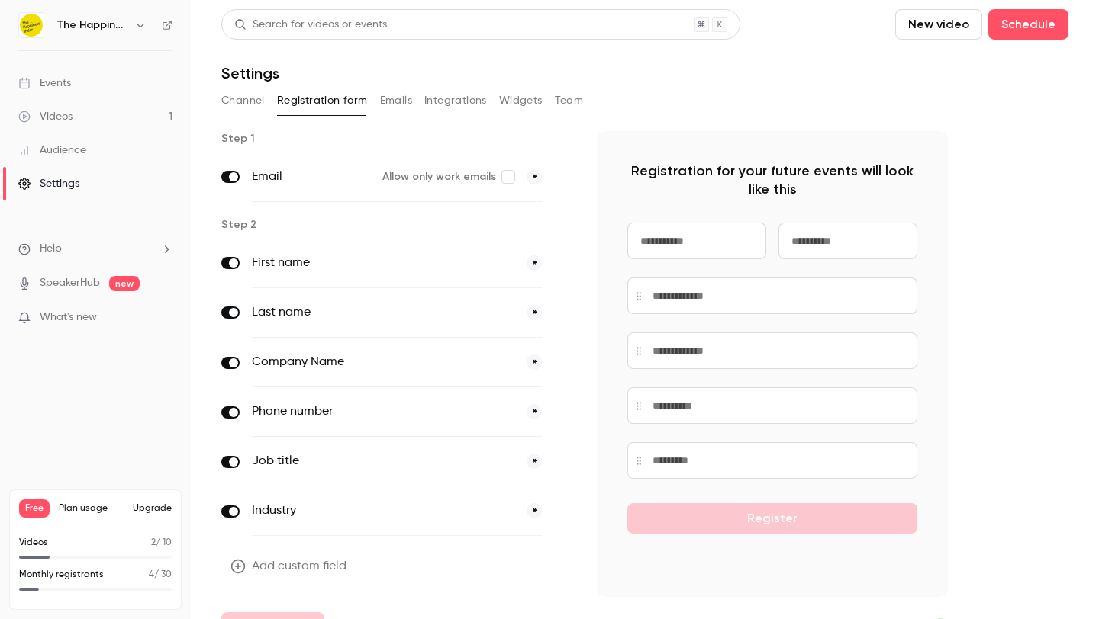
click at [413, 103] on div "Channel Registration form Emails Integrations Widgets Team" at bounding box center [644, 100] width 847 height 24
click at [224, 103] on button "Channel" at bounding box center [242, 100] width 43 height 24
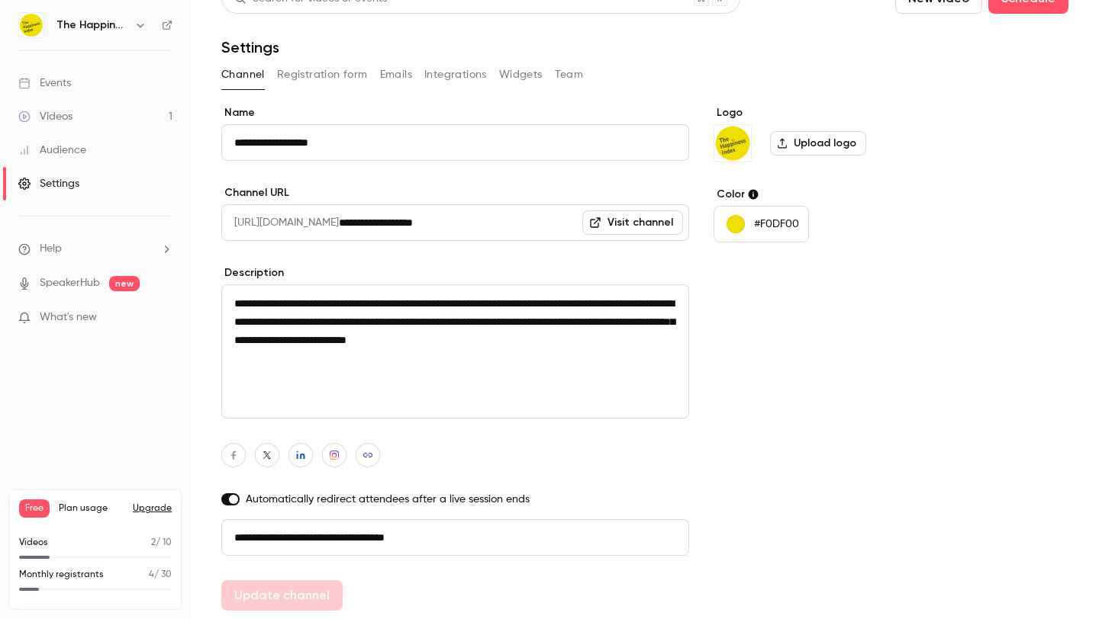
scroll to position [27, 0]
drag, startPoint x: 839, startPoint y: 352, endPoint x: 816, endPoint y: 327, distance: 33.5
click at [841, 351] on div "Logo Upload logo Color #F0DF00" at bounding box center [830, 358] width 234 height 506
click at [100, 91] on link "Events" at bounding box center [95, 83] width 191 height 34
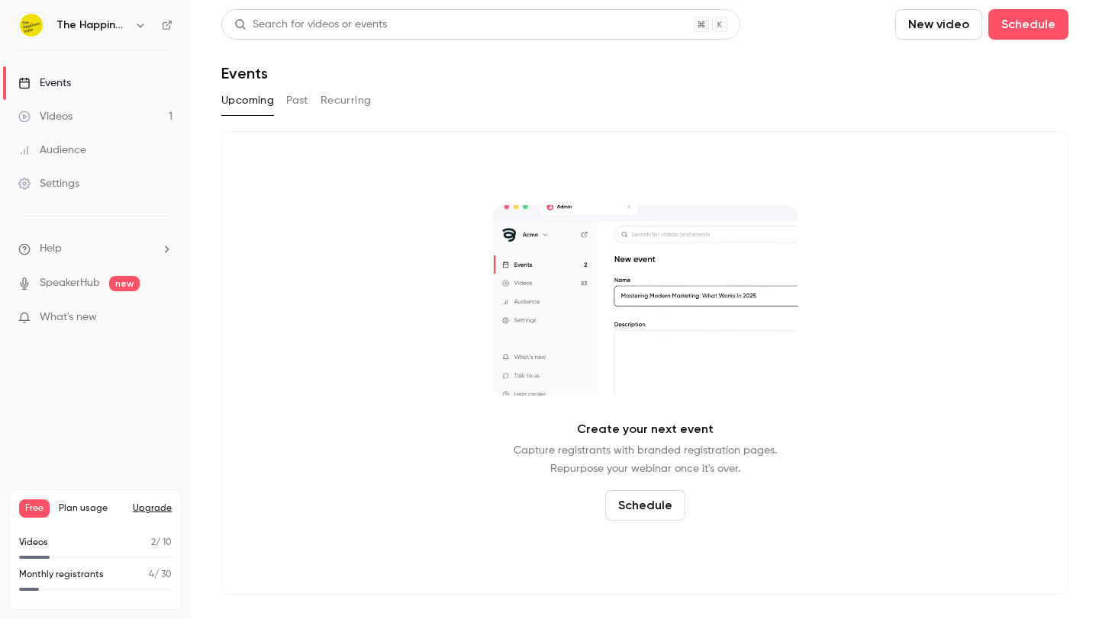
click at [92, 121] on link "Videos 1" at bounding box center [95, 117] width 191 height 34
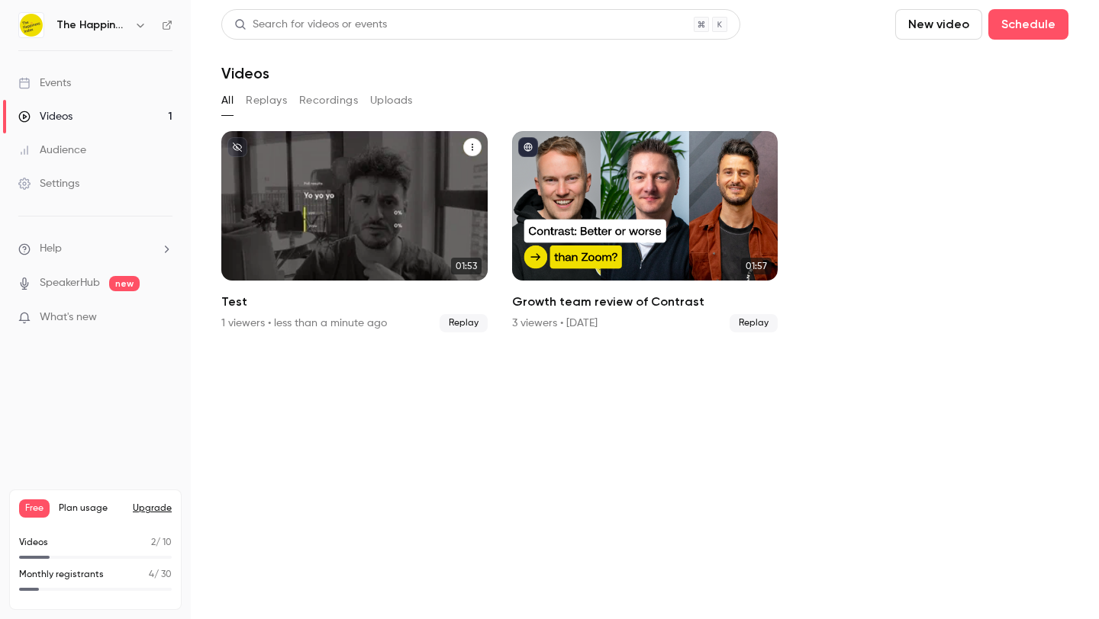
click at [334, 236] on div "The Happiness Index [DATE] Test" at bounding box center [354, 206] width 266 height 150
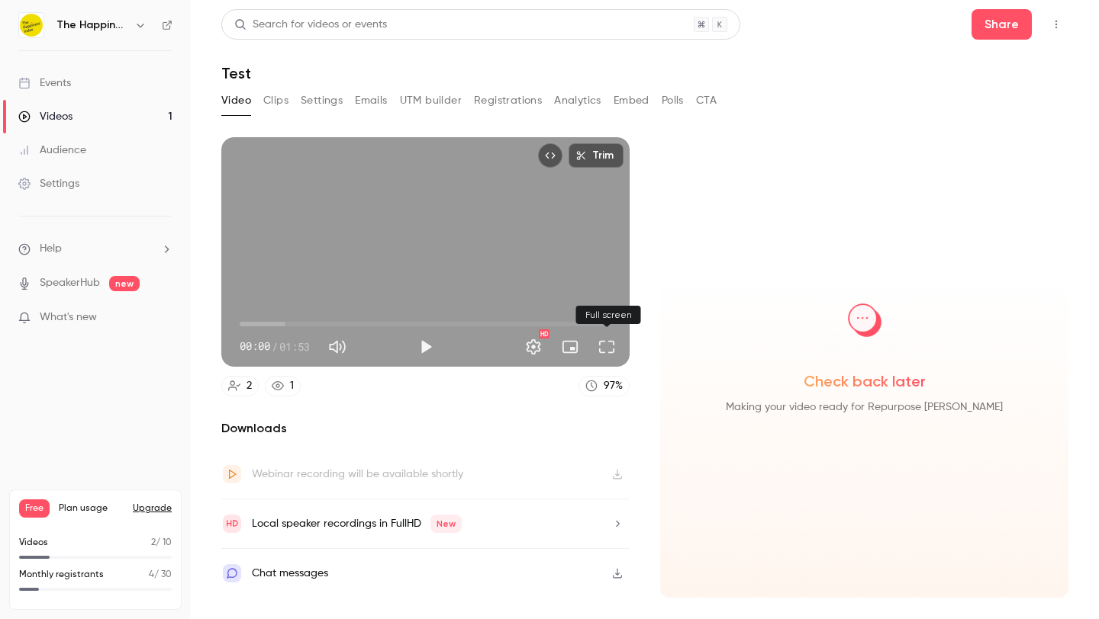
click at [609, 350] on button "Full screen" at bounding box center [606, 347] width 31 height 31
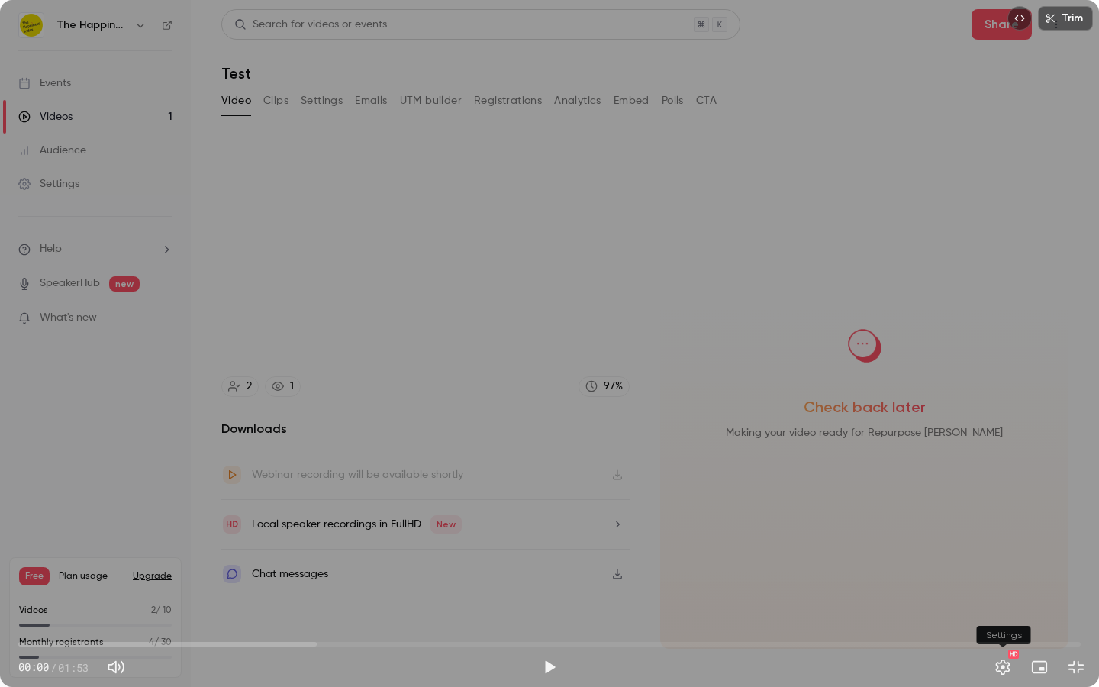
click at [1004, 619] on button "Settings" at bounding box center [1002, 666] width 31 height 31
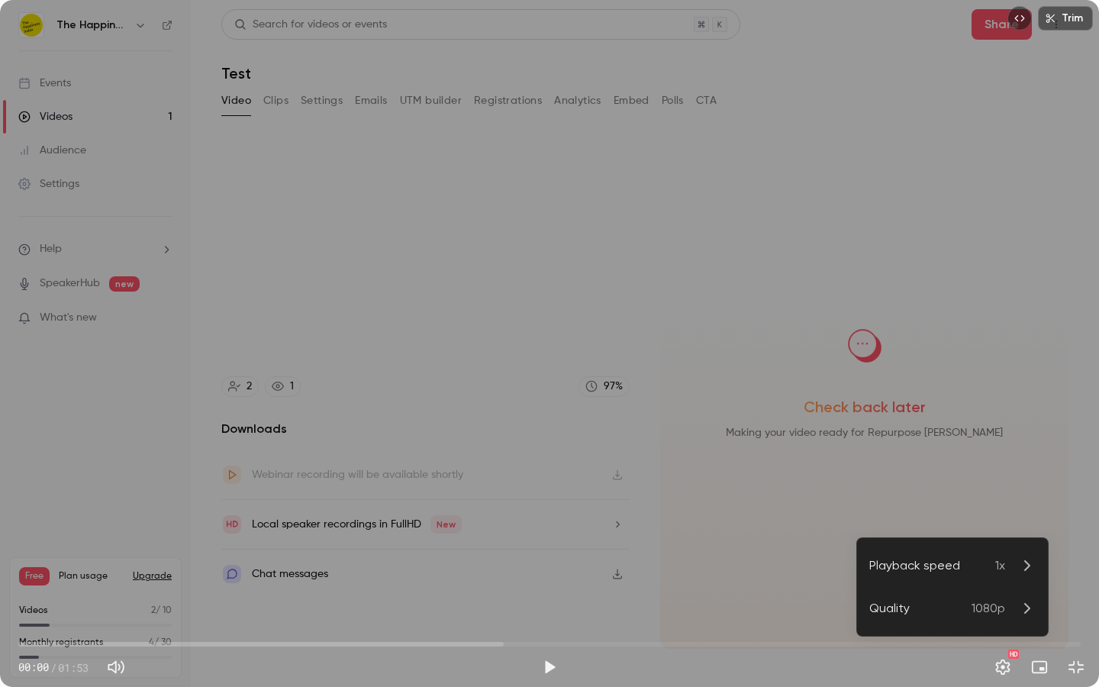
click at [1026, 594] on li "Quality 1080p" at bounding box center [952, 608] width 191 height 43
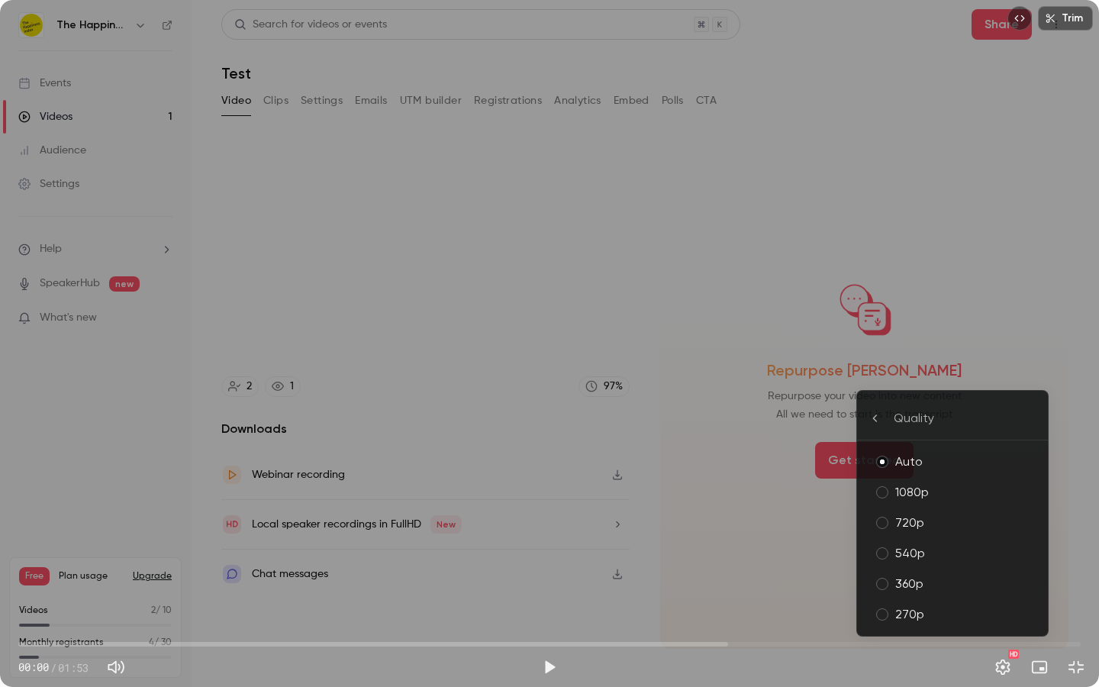
click at [948, 452] on div "Auto" at bounding box center [965, 461] width 140 height 18
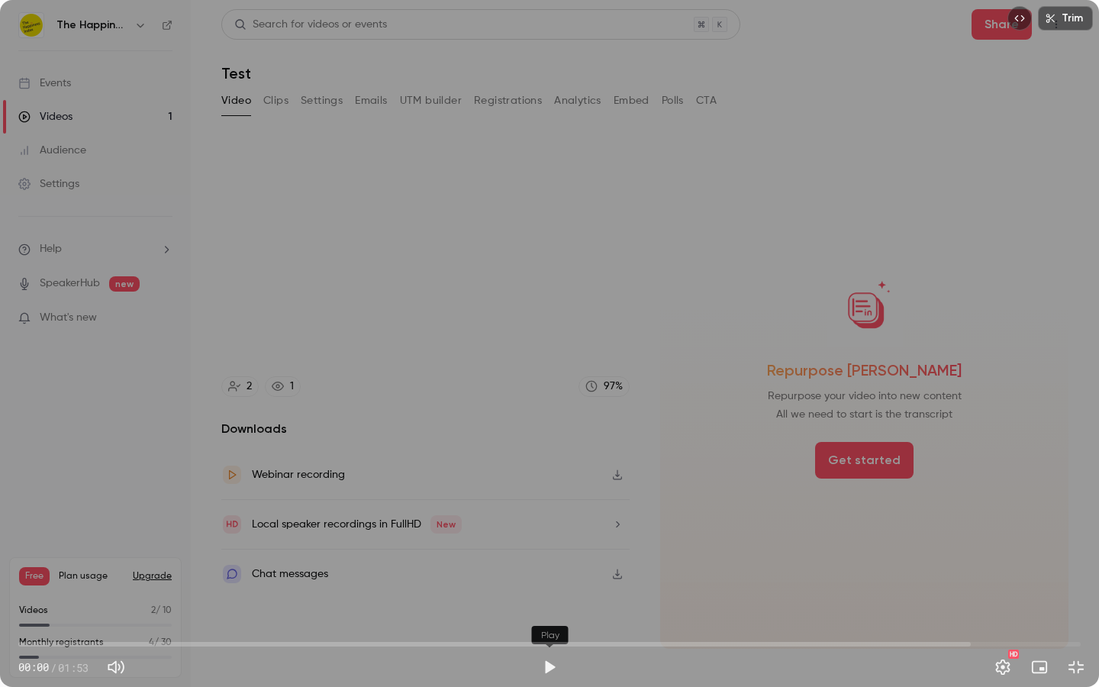
click at [548, 619] on button "Play" at bounding box center [549, 666] width 31 height 31
click at [160, 619] on span "00:03" at bounding box center [549, 644] width 1062 height 24
click at [134, 619] on span "00:15" at bounding box center [549, 644] width 1062 height 24
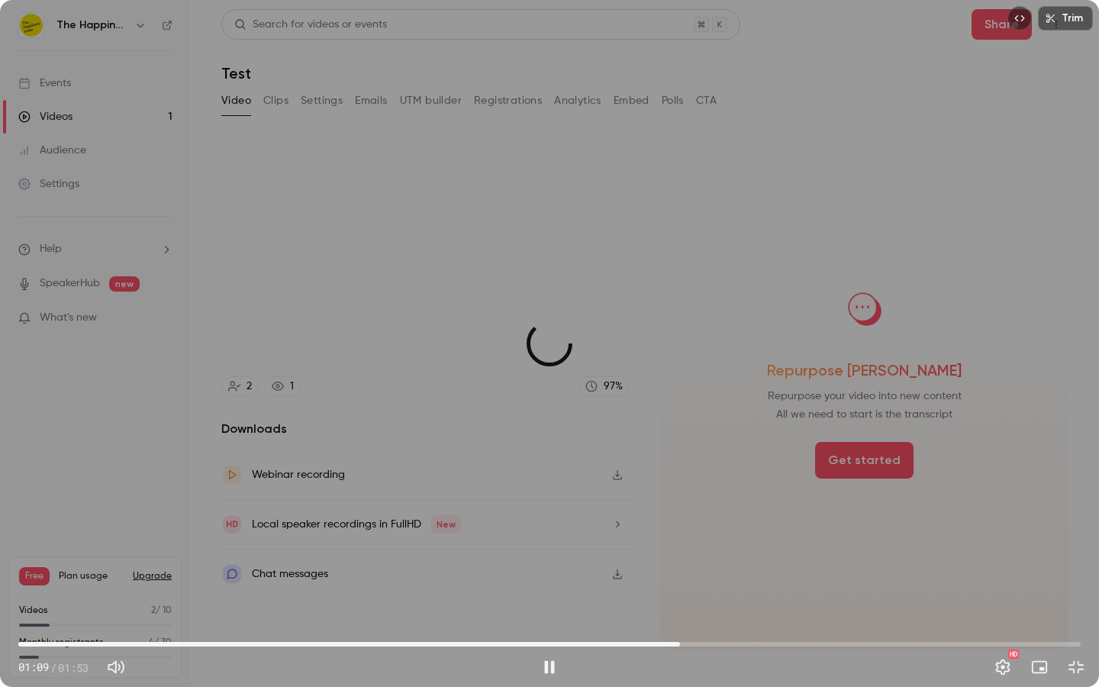
click at [680, 619] on span "01:11" at bounding box center [549, 644] width 1062 height 24
click at [693, 619] on span "01:12" at bounding box center [549, 644] width 1062 height 24
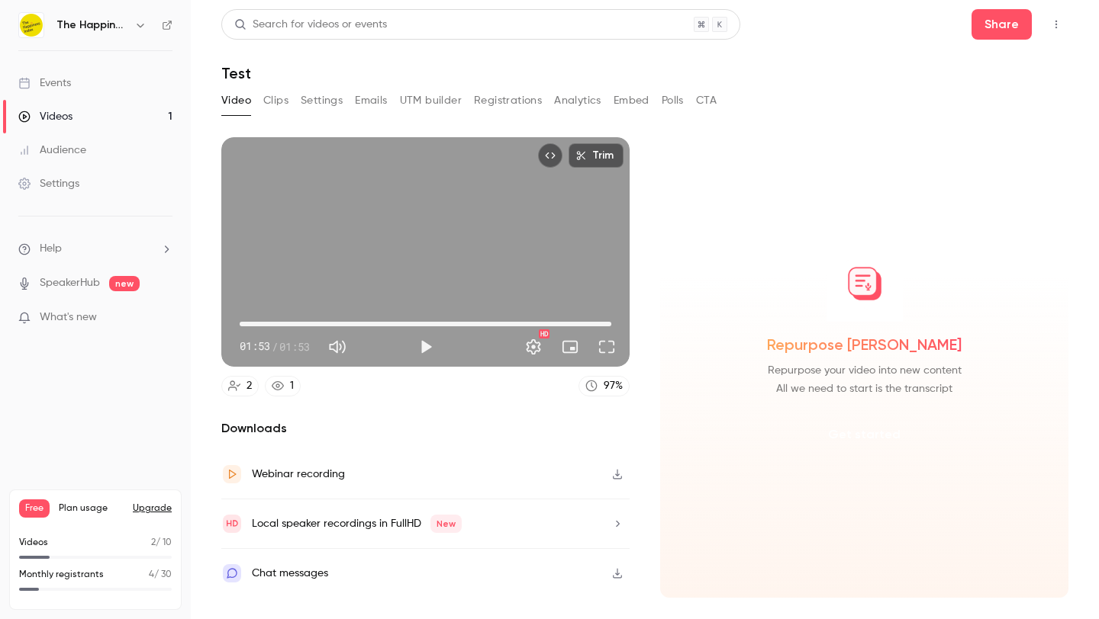
click at [865, 430] on button "Get started" at bounding box center [864, 435] width 98 height 37
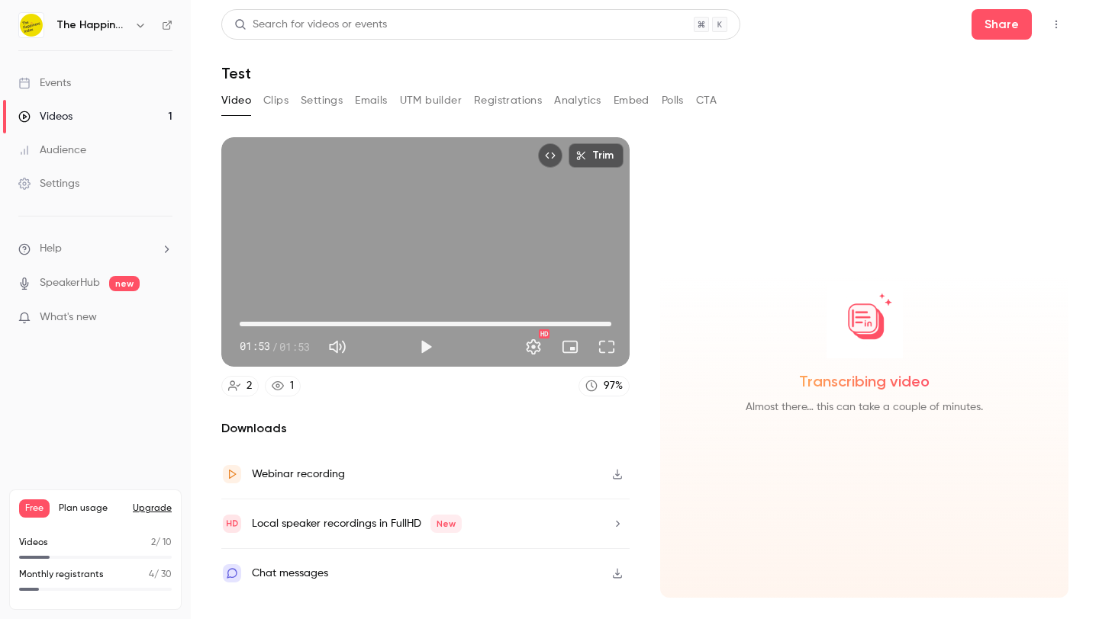
click at [616, 524] on icon "button" at bounding box center [617, 524] width 12 height 11
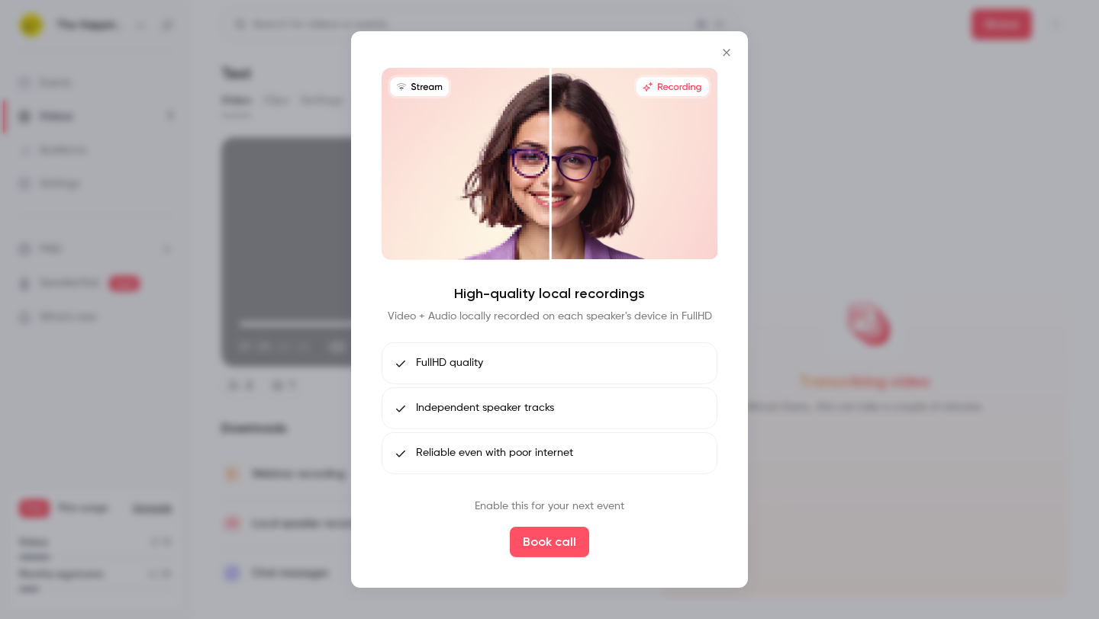
click at [776, 512] on div at bounding box center [549, 309] width 1099 height 619
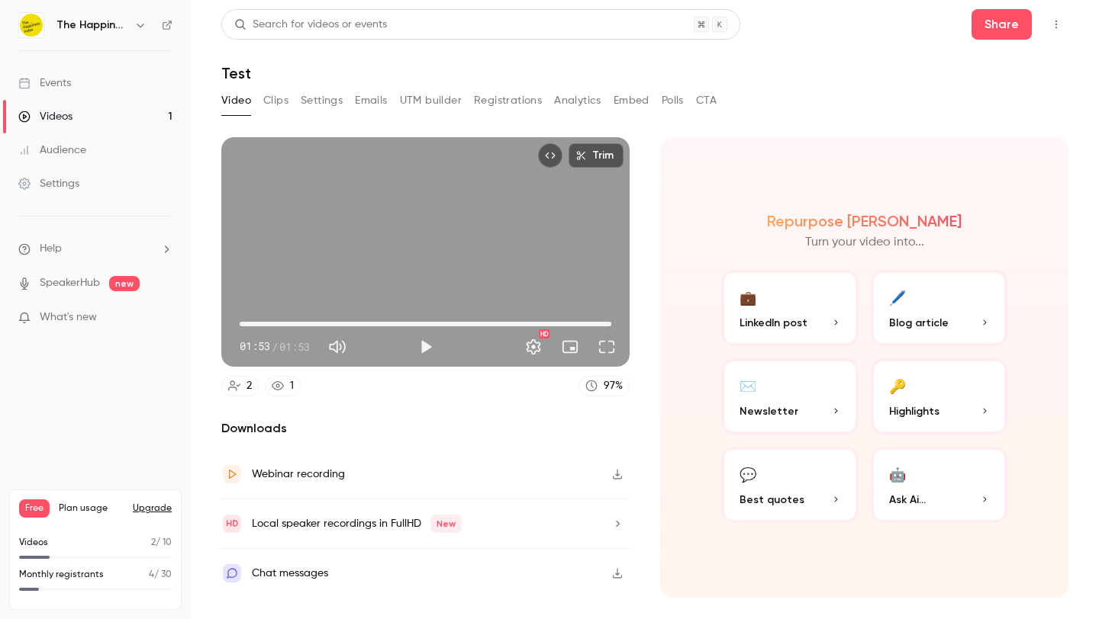
click at [827, 286] on button "💼 LinkedIn post" at bounding box center [789, 308] width 137 height 76
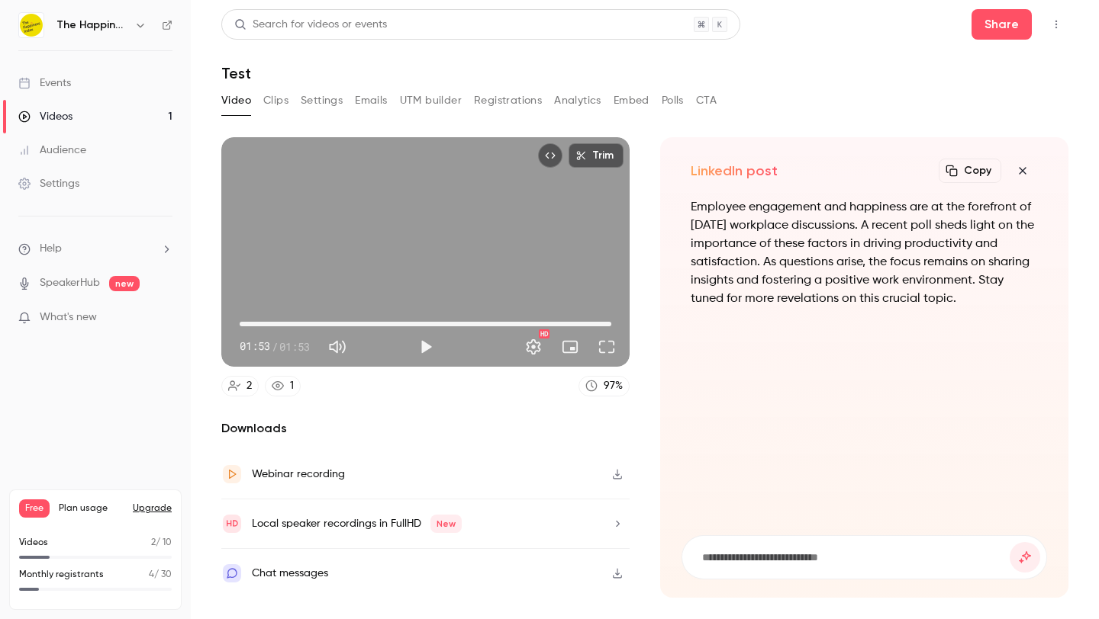
click at [1025, 171] on icon "button" at bounding box center [1022, 171] width 18 height 12
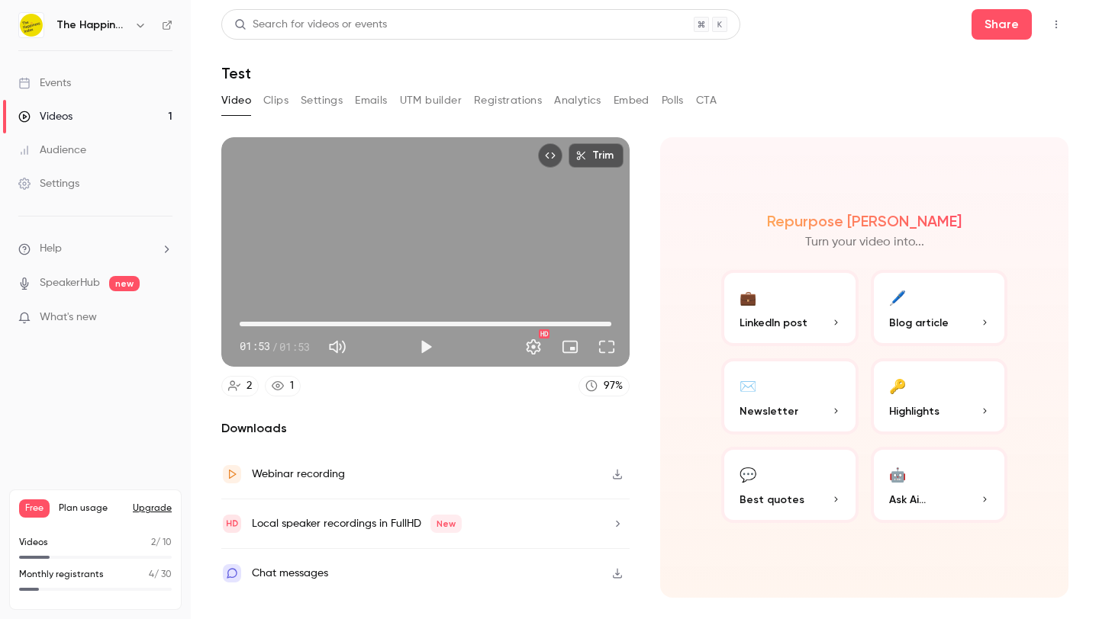
click at [758, 183] on div "Repurpose Ai Turn your video into... 💼 LinkedIn post 🖊️ Blog article ✉️ Newslet…" at bounding box center [864, 367] width 408 height 461
click at [417, 346] on button "Play" at bounding box center [425, 347] width 31 height 31
click at [365, 326] on span "00:00" at bounding box center [426, 324] width 372 height 24
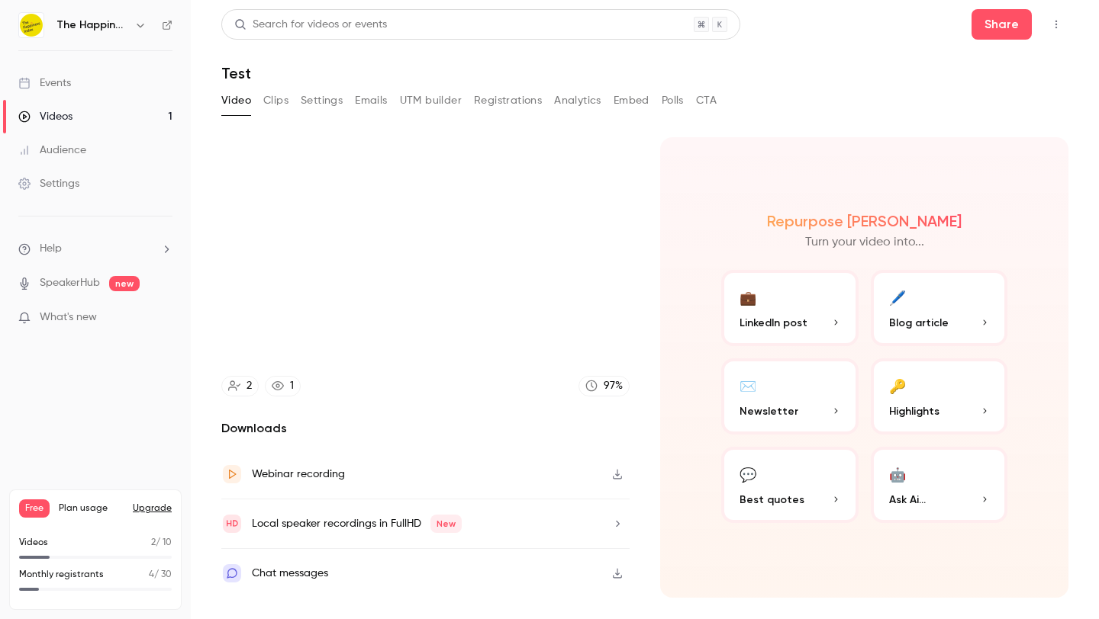
type input "****"
click at [154, 115] on link "Videos 1" at bounding box center [95, 117] width 191 height 34
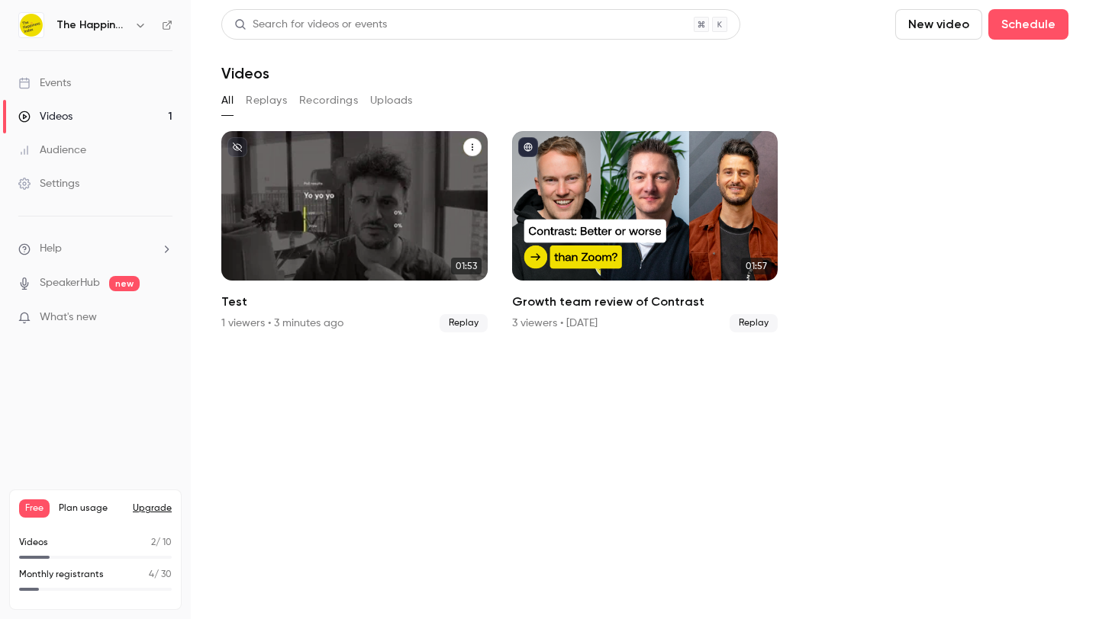
click at [475, 144] on icon "Test" at bounding box center [472, 147] width 9 height 9
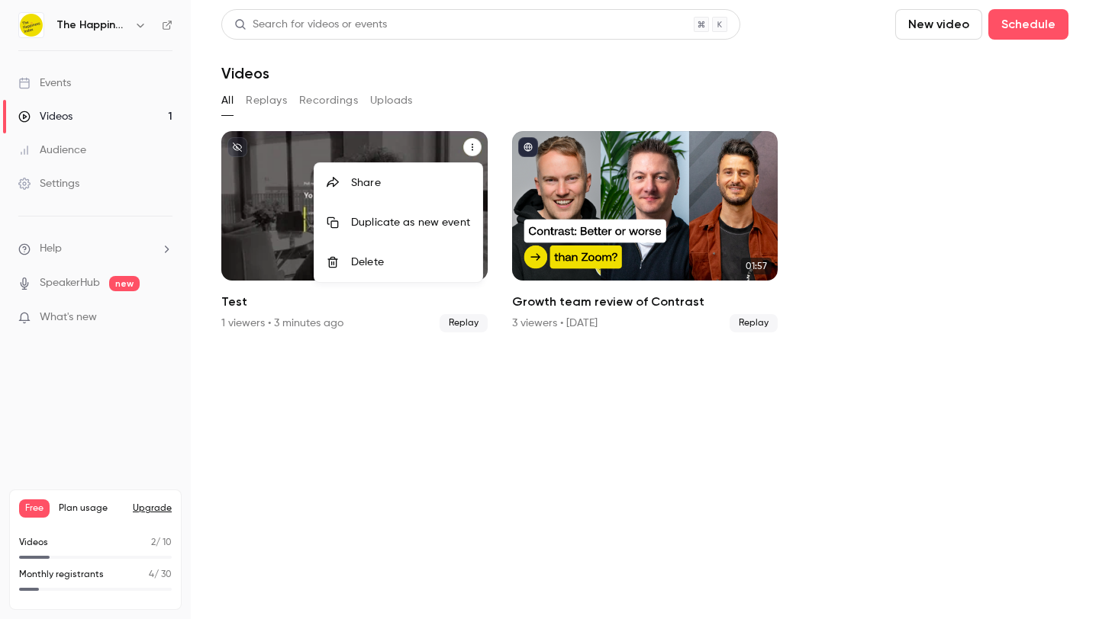
click at [458, 247] on li "Delete" at bounding box center [398, 263] width 168 height 40
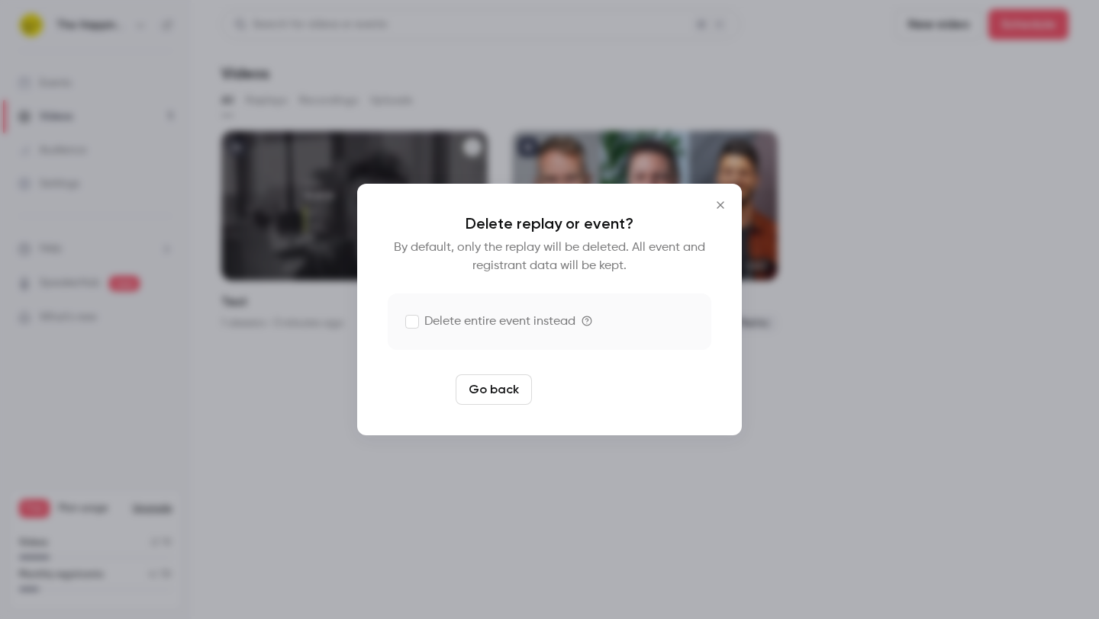
click at [586, 381] on button "Delete replay" at bounding box center [591, 390] width 106 height 31
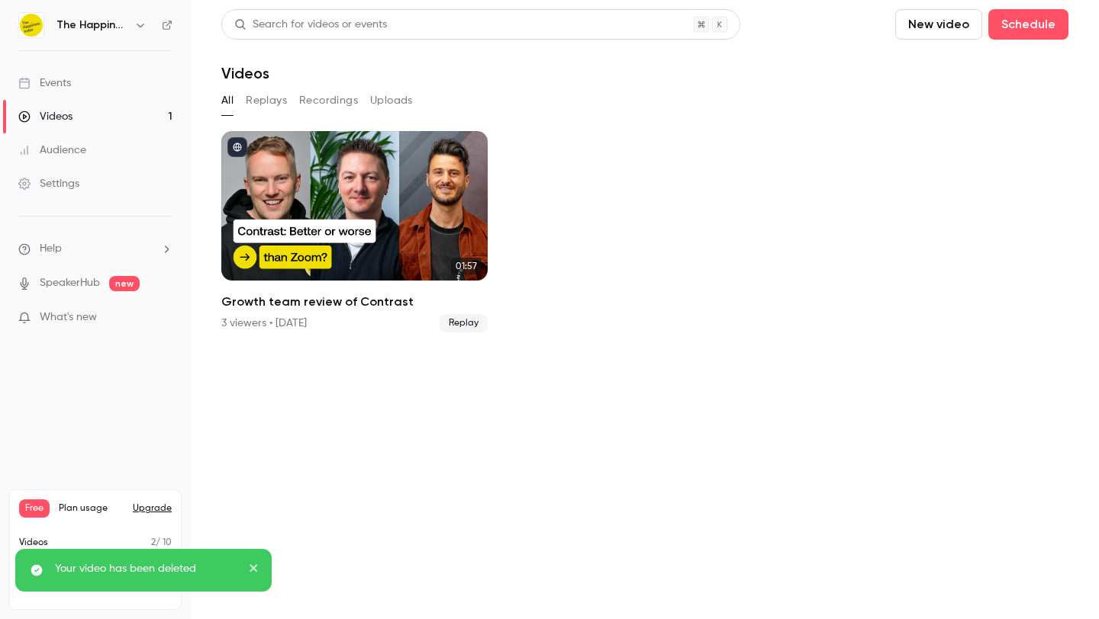
click at [94, 90] on link "Events" at bounding box center [95, 83] width 191 height 34
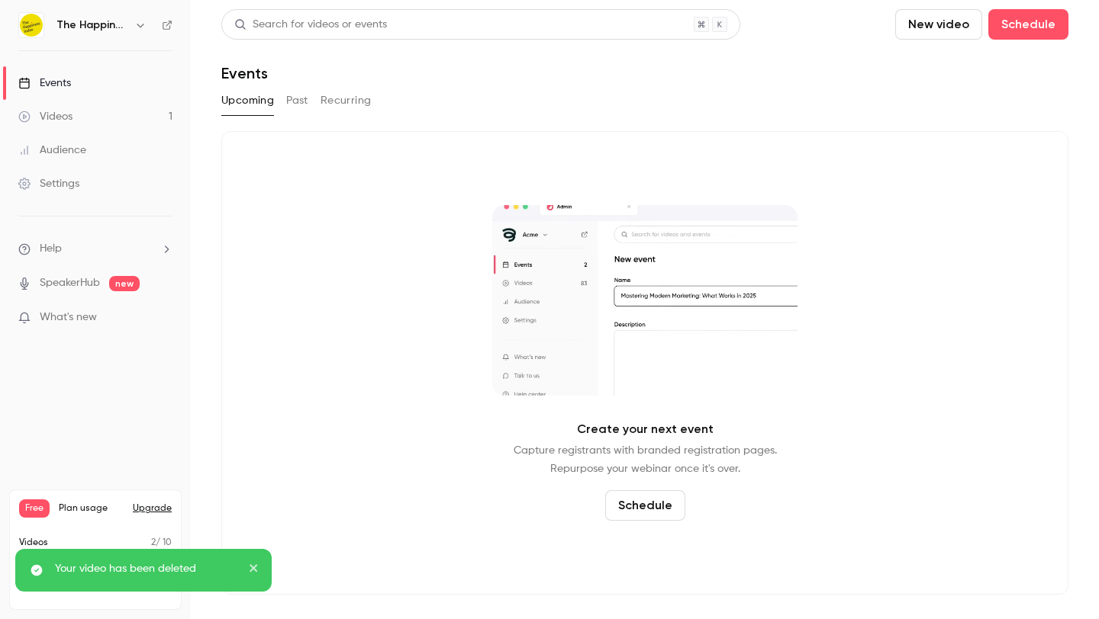
click at [300, 102] on button "Past" at bounding box center [297, 100] width 22 height 24
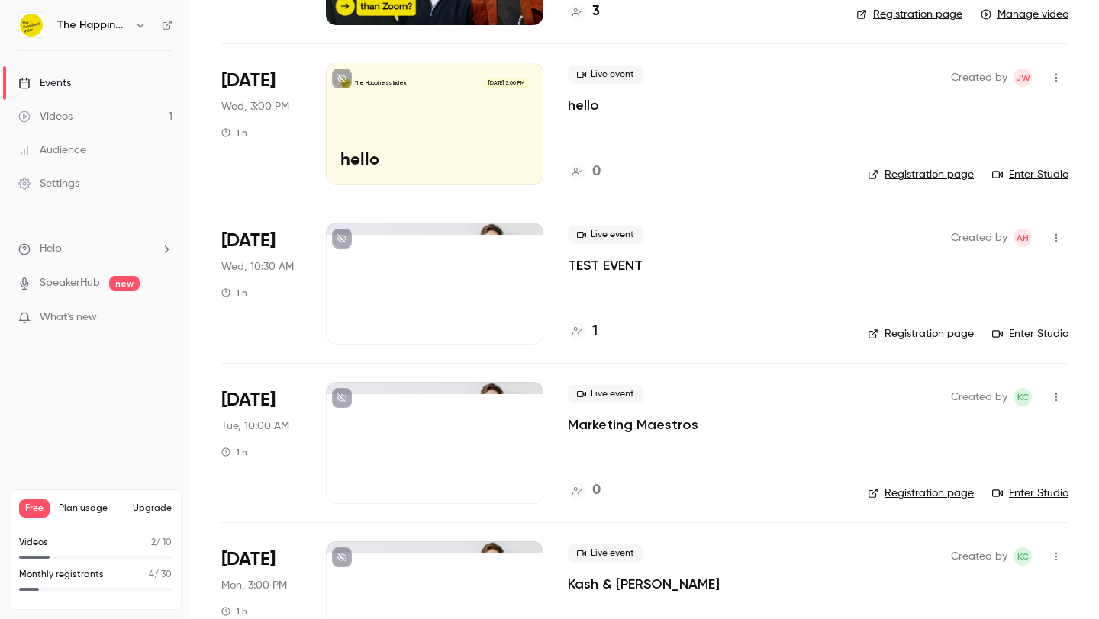
scroll to position [284, 0]
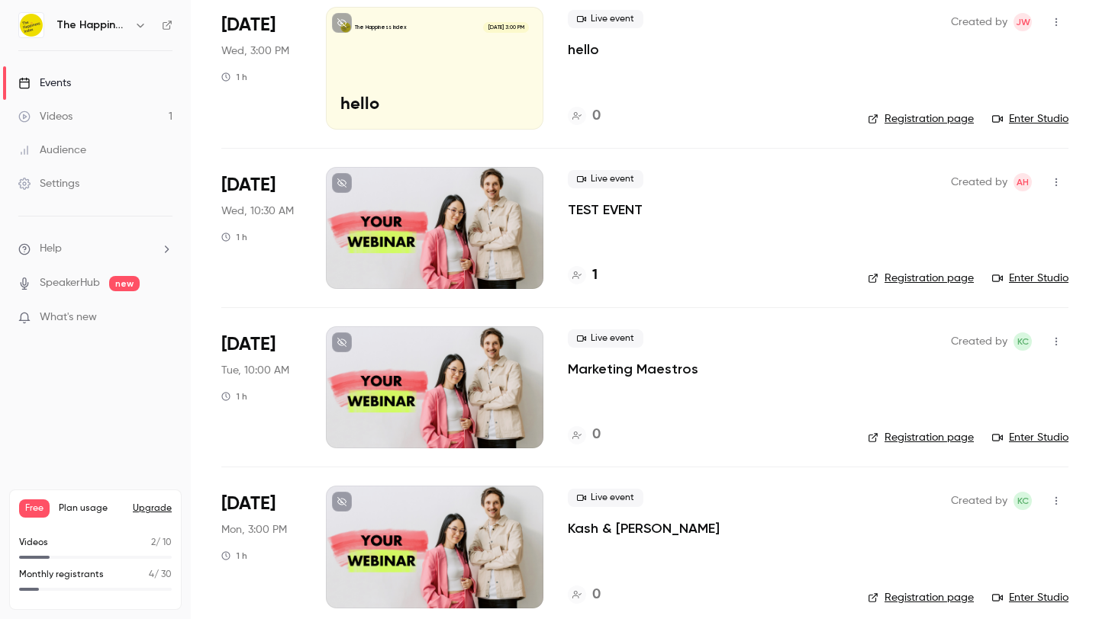
click at [452, 243] on div at bounding box center [434, 228] width 217 height 122
